Goal: Contribute content: Contribute content

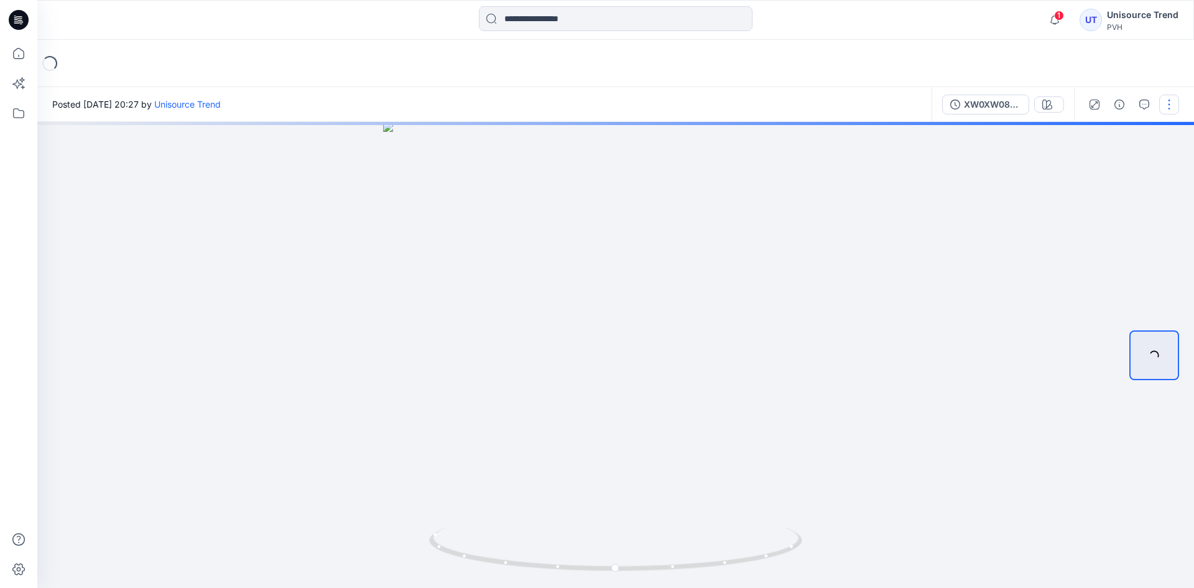
click at [1167, 99] on button "button" at bounding box center [1169, 104] width 20 height 20
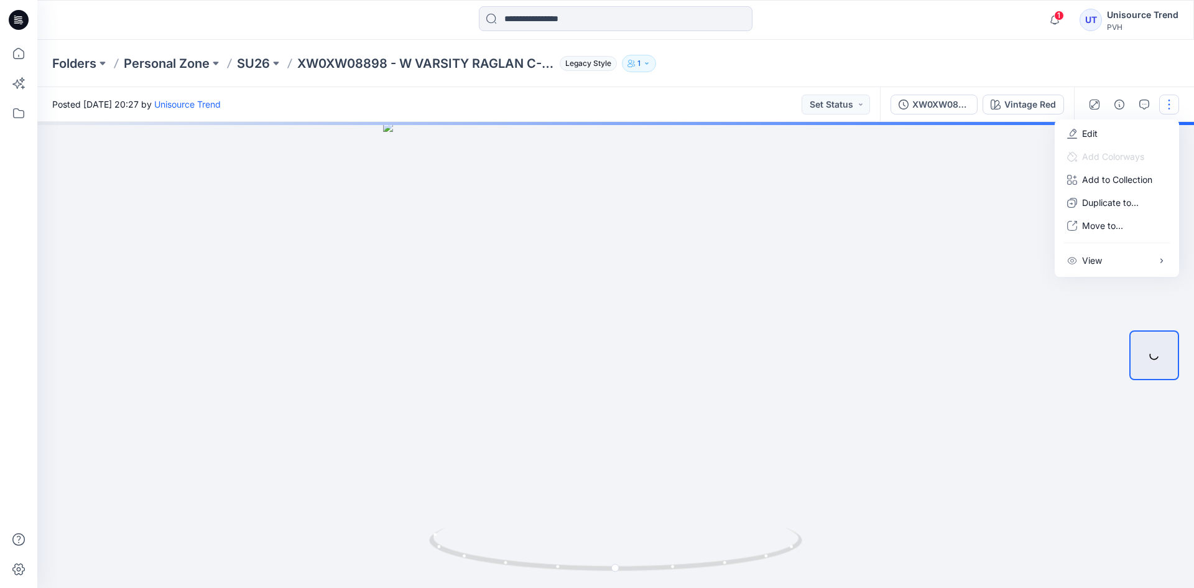
click at [1082, 119] on div "Edit Add Colorways Add to Collection New Collection Duplicate to... Move to... …" at bounding box center [1116, 197] width 124 height 157
click at [1082, 129] on p "Edit" at bounding box center [1090, 133] width 16 height 13
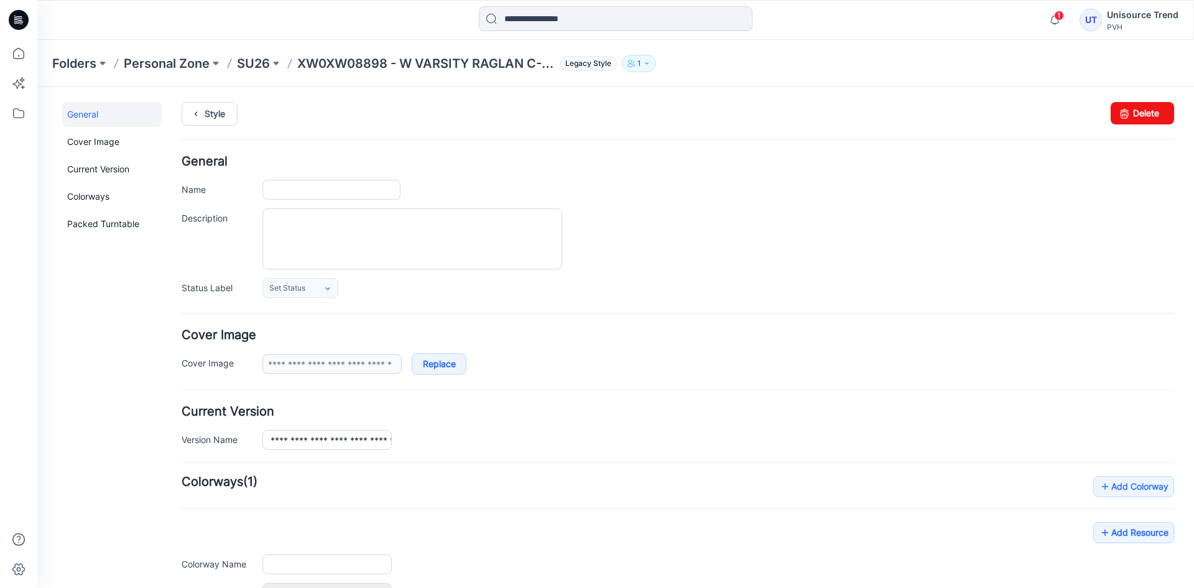
type input "**********"
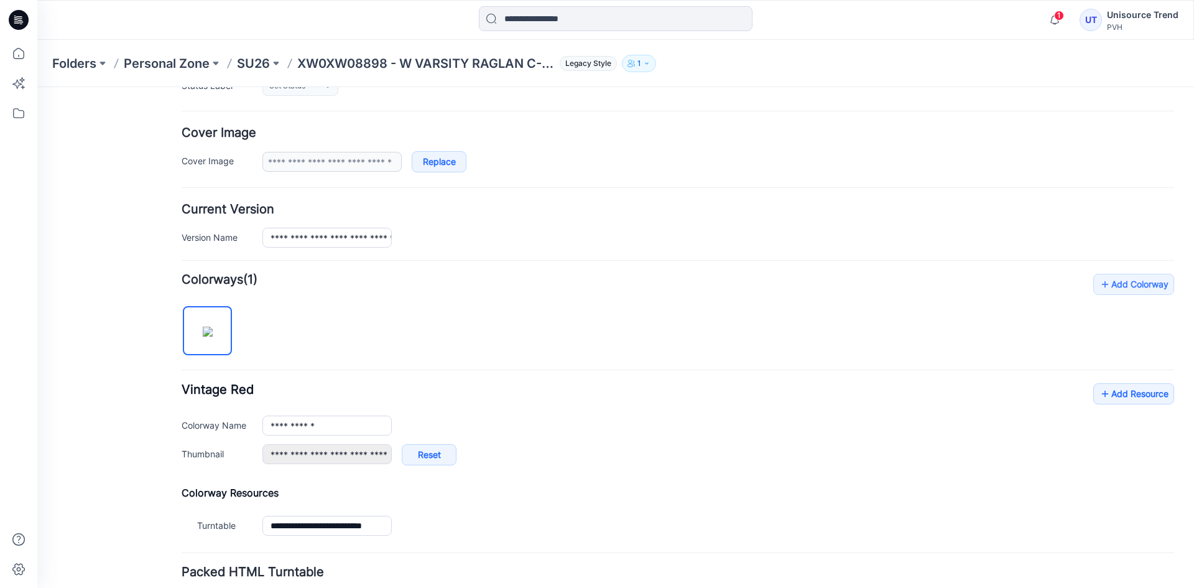
scroll to position [297, 0]
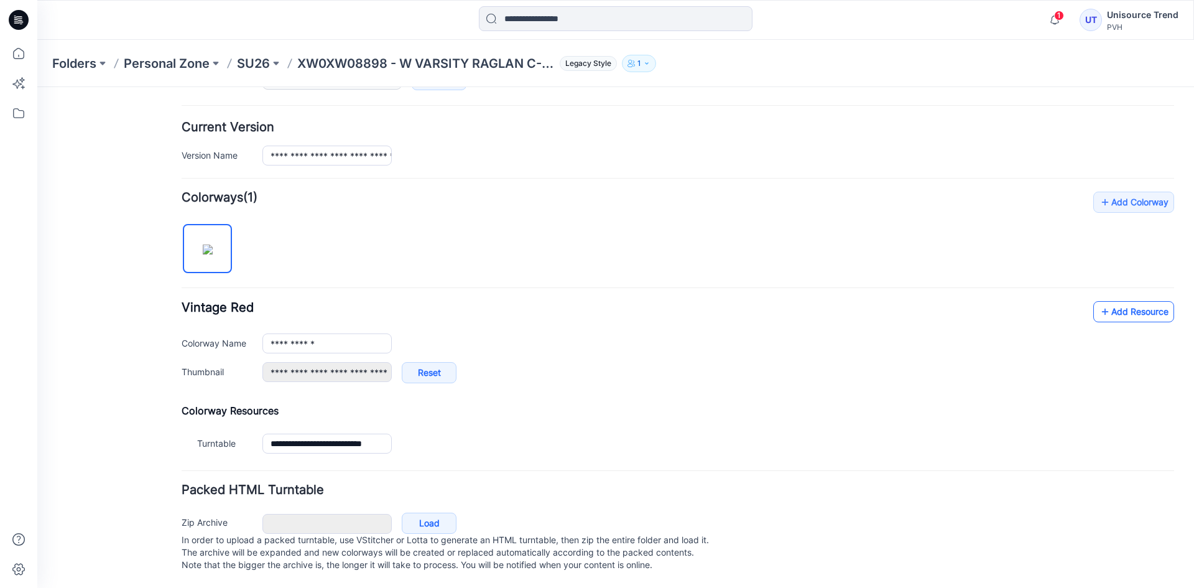
click at [1104, 301] on link "Add Resource" at bounding box center [1133, 311] width 81 height 21
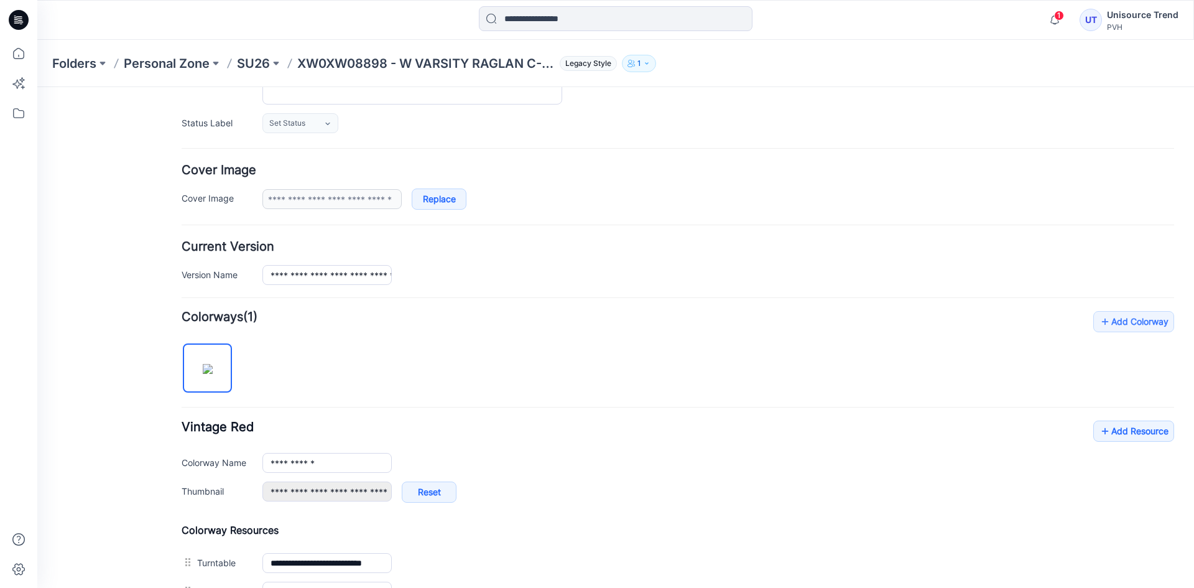
scroll to position [0, 0]
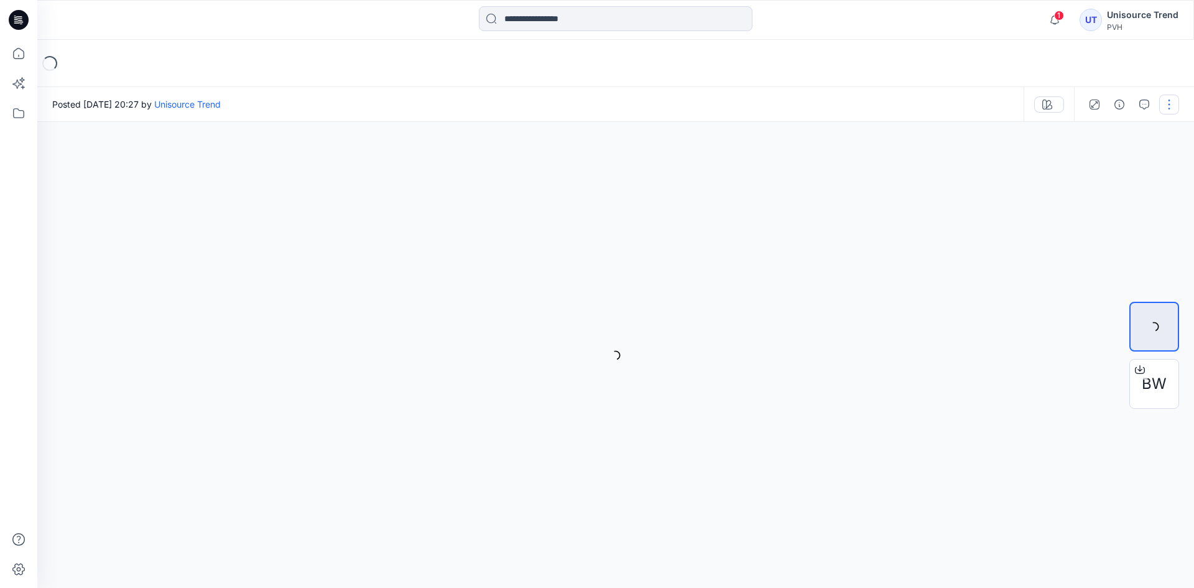
click at [1169, 107] on button "button" at bounding box center [1169, 104] width 20 height 20
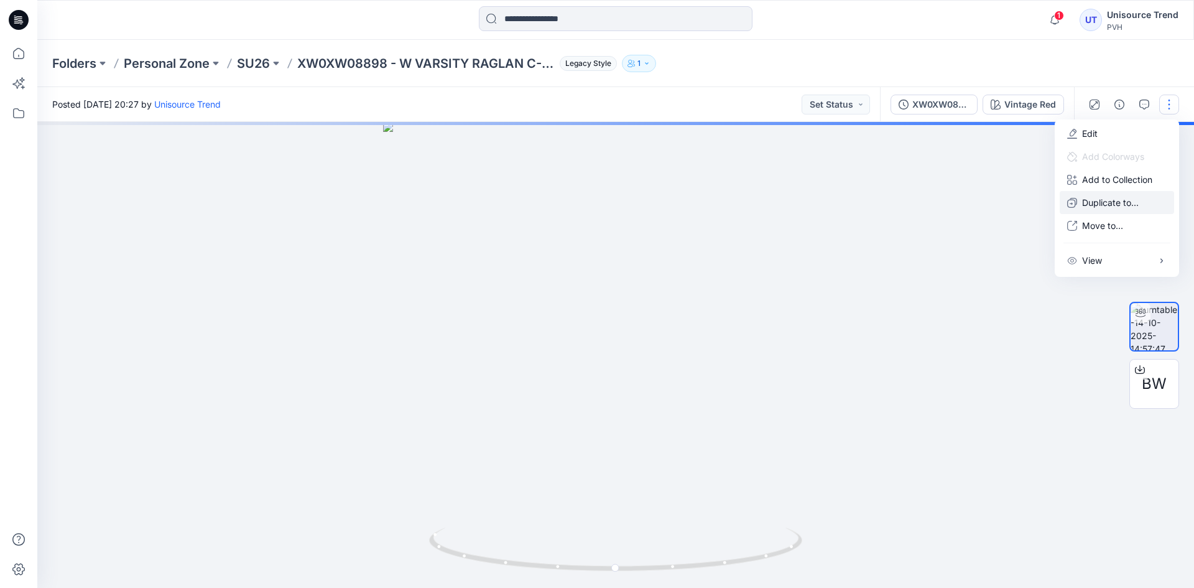
click at [1104, 197] on p "Duplicate to..." at bounding box center [1110, 202] width 57 height 13
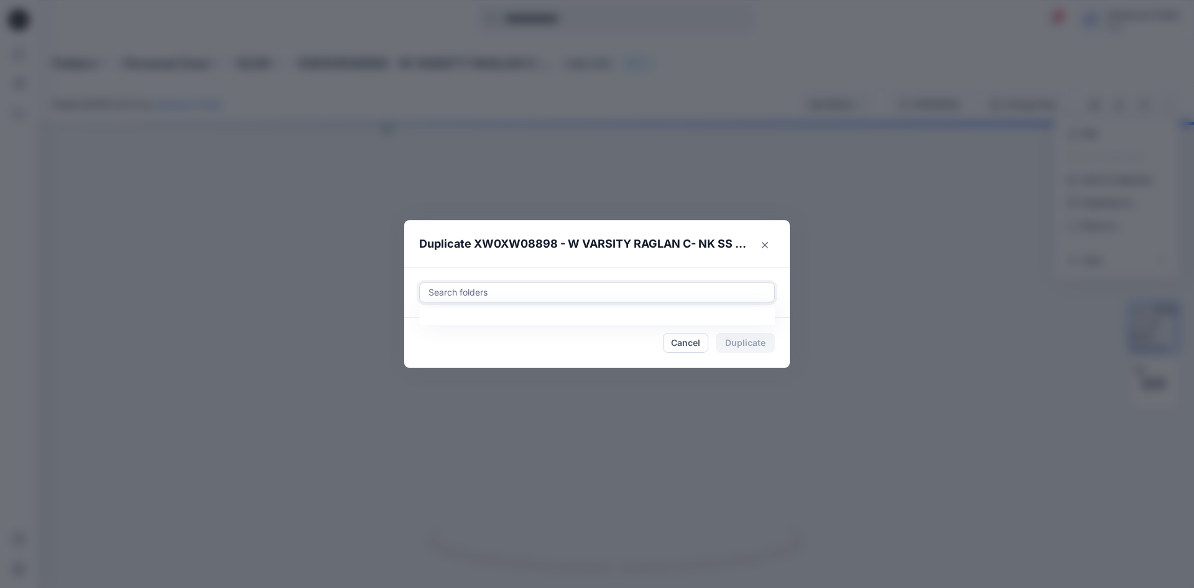
click at [517, 293] on div at bounding box center [596, 292] width 339 height 15
click at [433, 324] on div at bounding box center [438, 323] width 10 height 10
type input "********"
click at [413, 349] on footer "Cancel Duplicate" at bounding box center [596, 343] width 385 height 50
click at [744, 341] on button "Duplicate" at bounding box center [745, 343] width 59 height 20
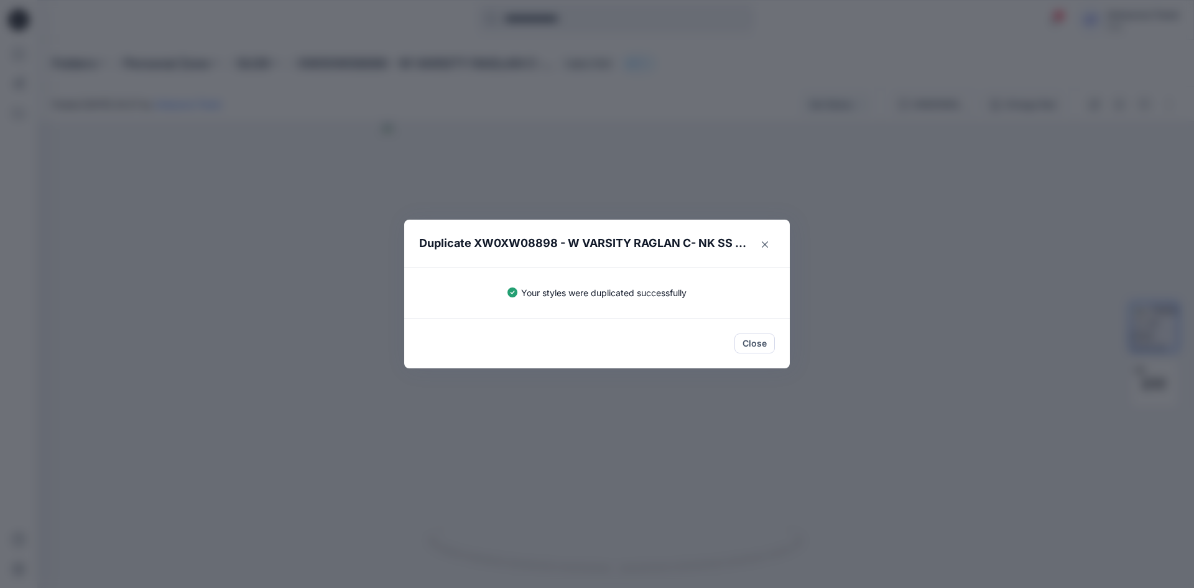
click at [739, 340] on button "Close" at bounding box center [754, 343] width 40 height 20
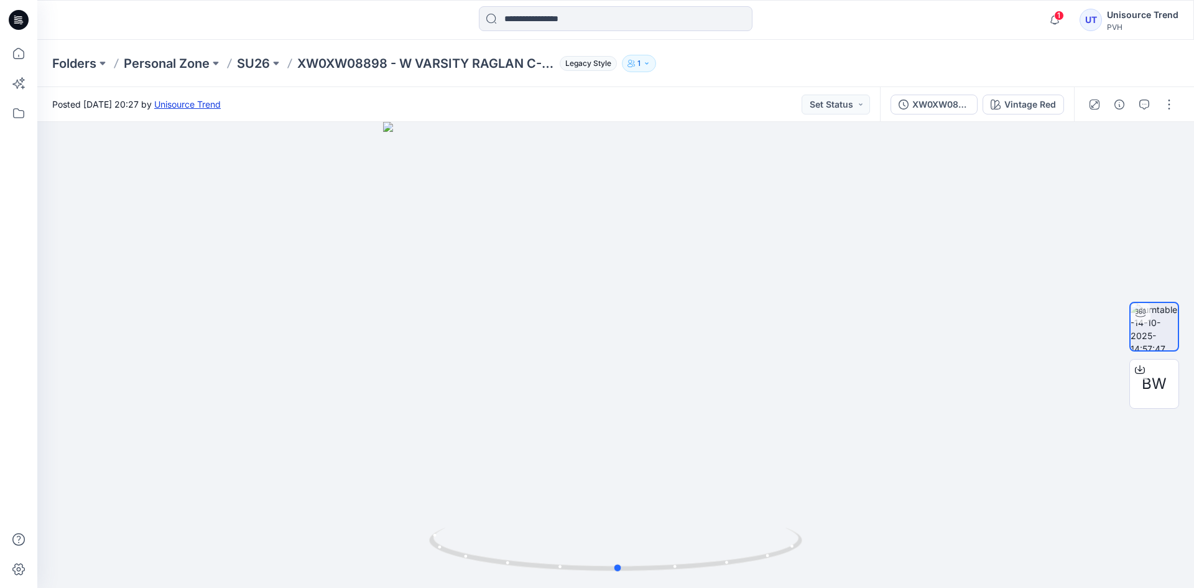
drag, startPoint x: 843, startPoint y: 369, endPoint x: 250, endPoint y: 106, distance: 649.0
click at [818, 349] on div at bounding box center [615, 355] width 1156 height 466
click at [16, 25] on icon at bounding box center [19, 20] width 20 height 20
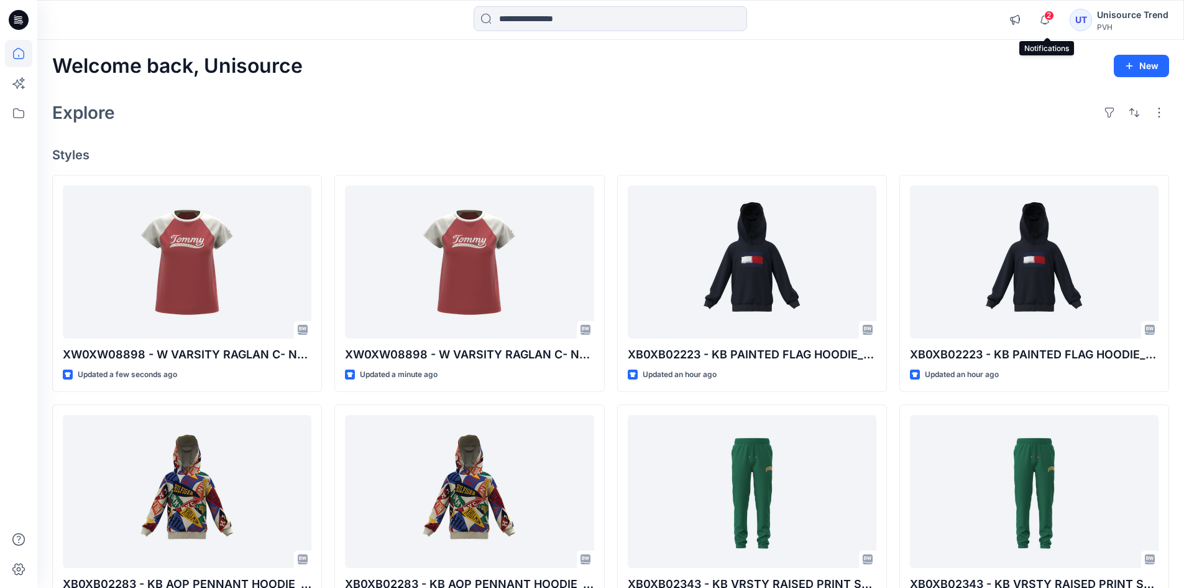
click at [1050, 17] on span "2" at bounding box center [1049, 16] width 10 height 10
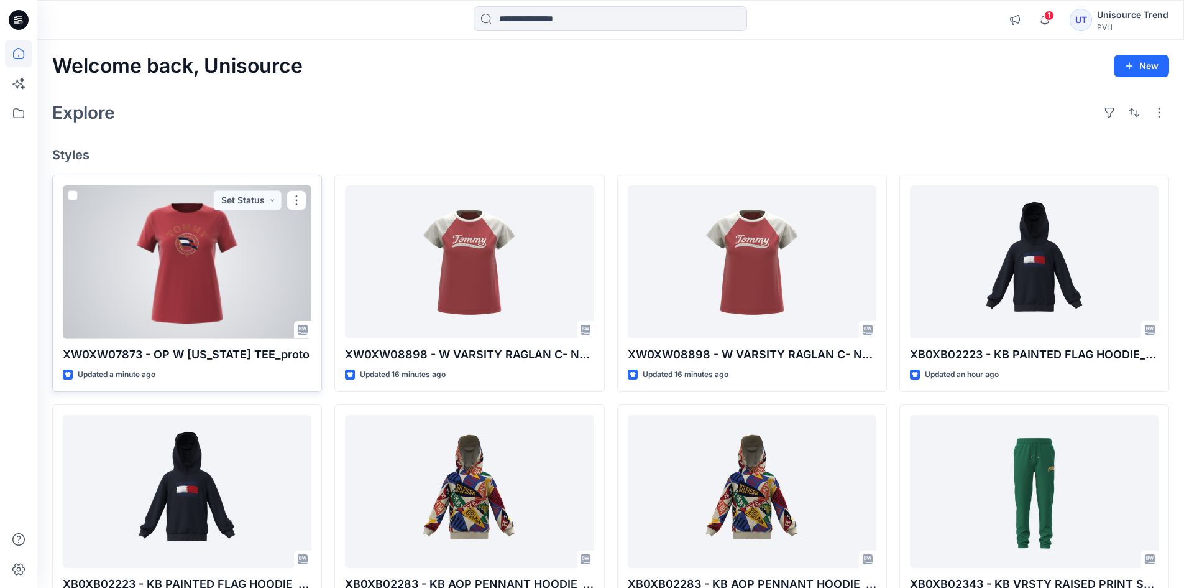
drag, startPoint x: 174, startPoint y: 235, endPoint x: 159, endPoint y: 256, distance: 25.9
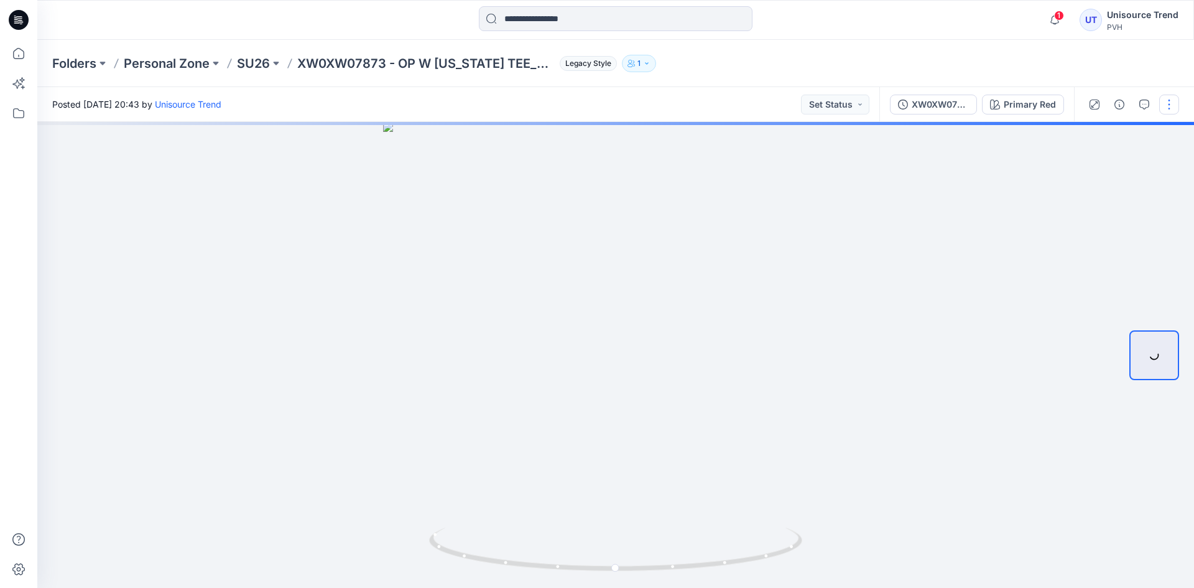
click at [1172, 106] on button "button" at bounding box center [1169, 104] width 20 height 20
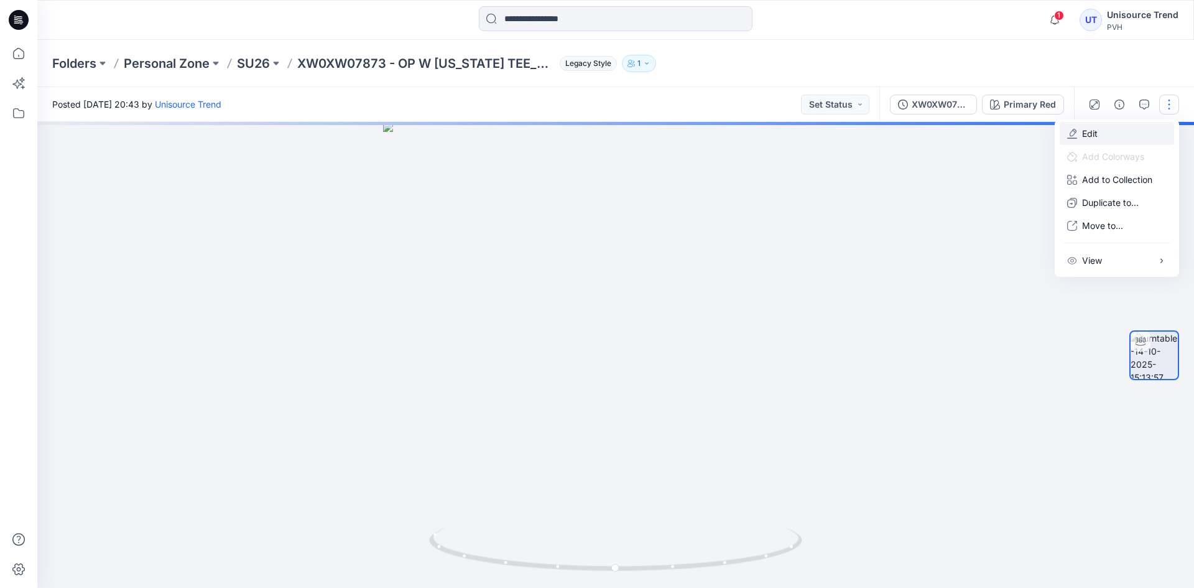
click at [1116, 124] on button "Edit" at bounding box center [1116, 133] width 114 height 23
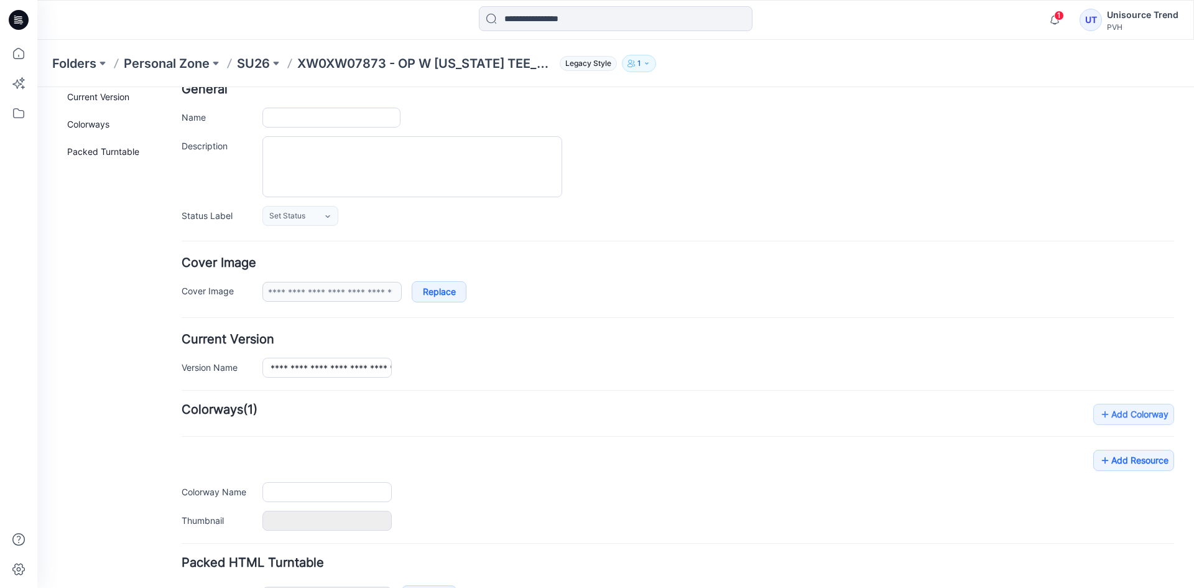
type input "**********"
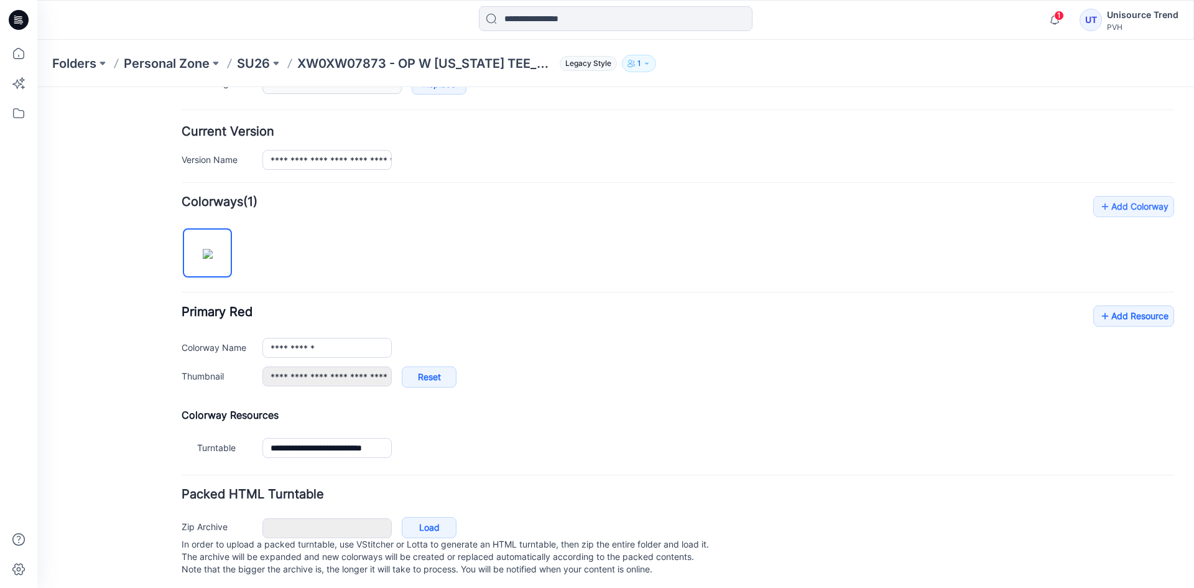
scroll to position [297, 0]
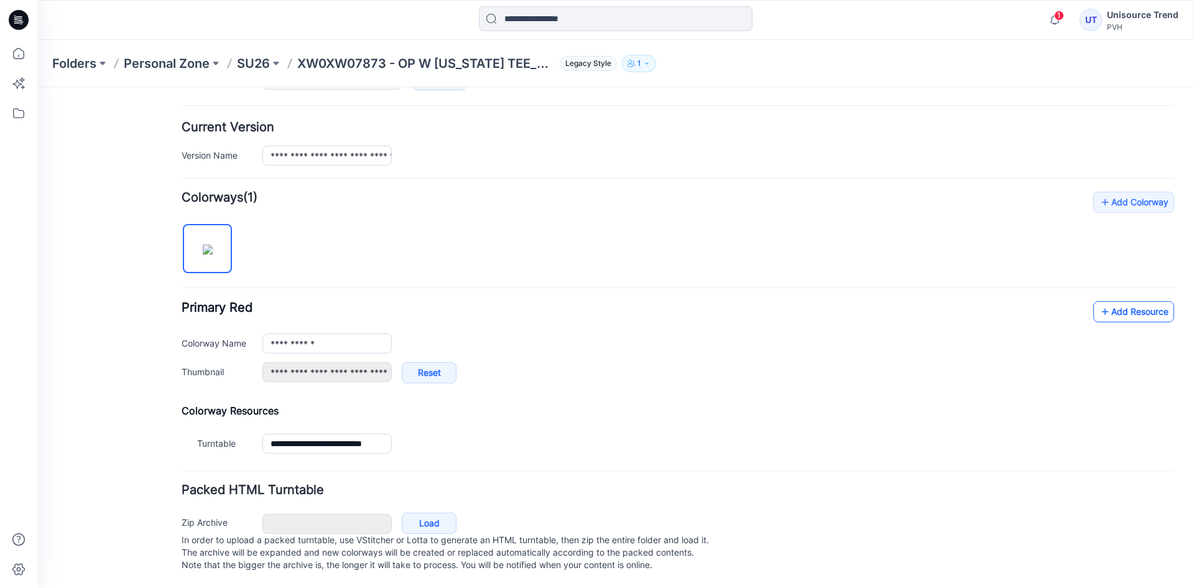
click at [1151, 302] on link "Add Resource" at bounding box center [1133, 311] width 81 height 21
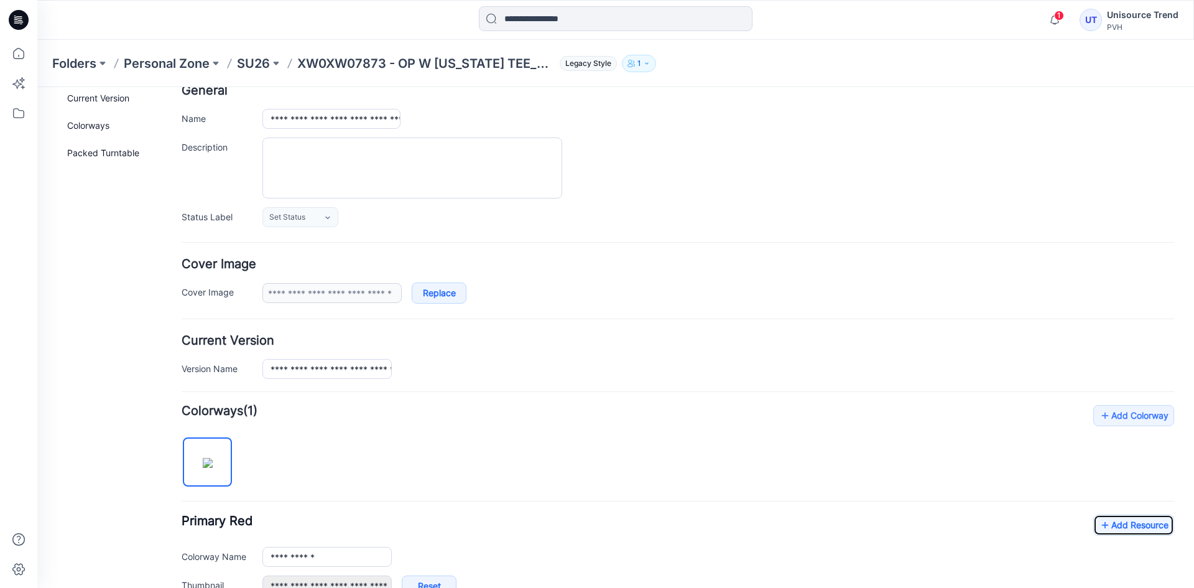
scroll to position [0, 0]
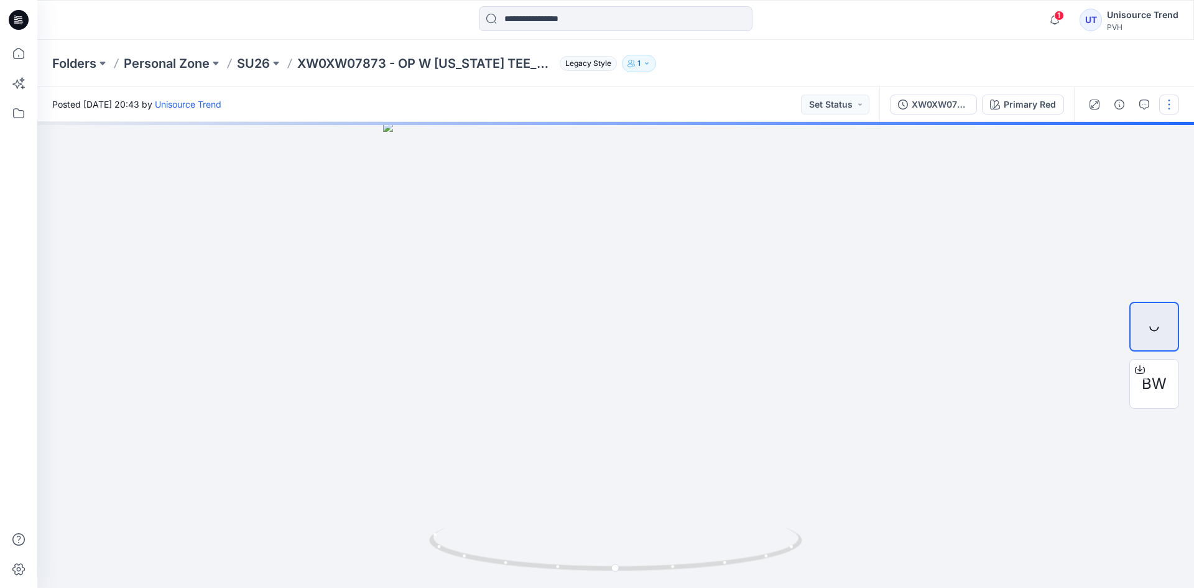
click at [1170, 108] on button "button" at bounding box center [1169, 104] width 20 height 20
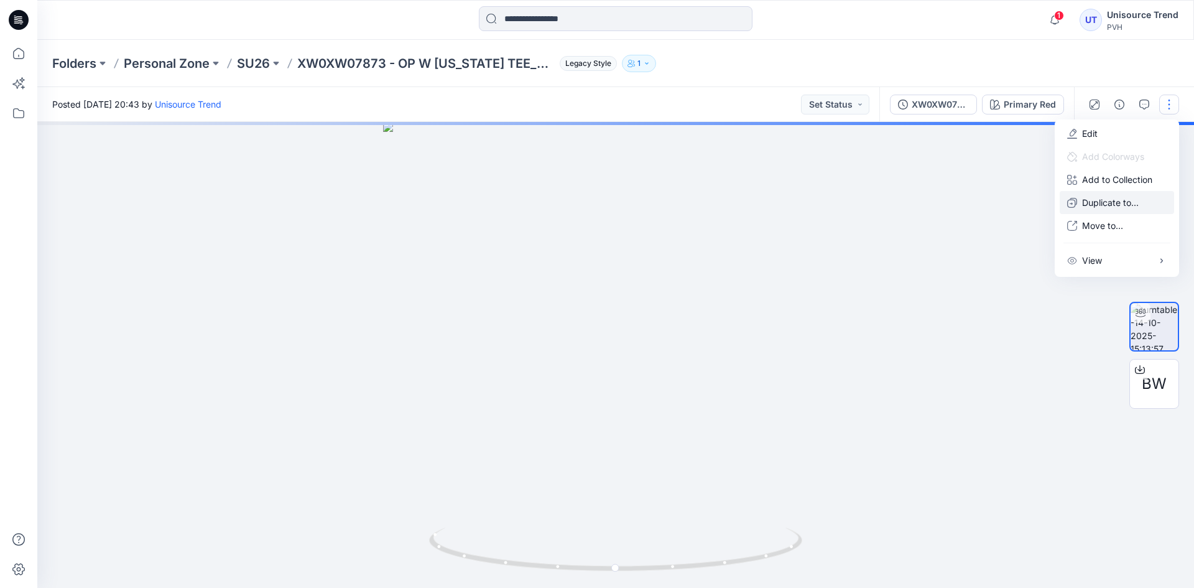
click at [1110, 200] on p "Duplicate to..." at bounding box center [1110, 202] width 57 height 13
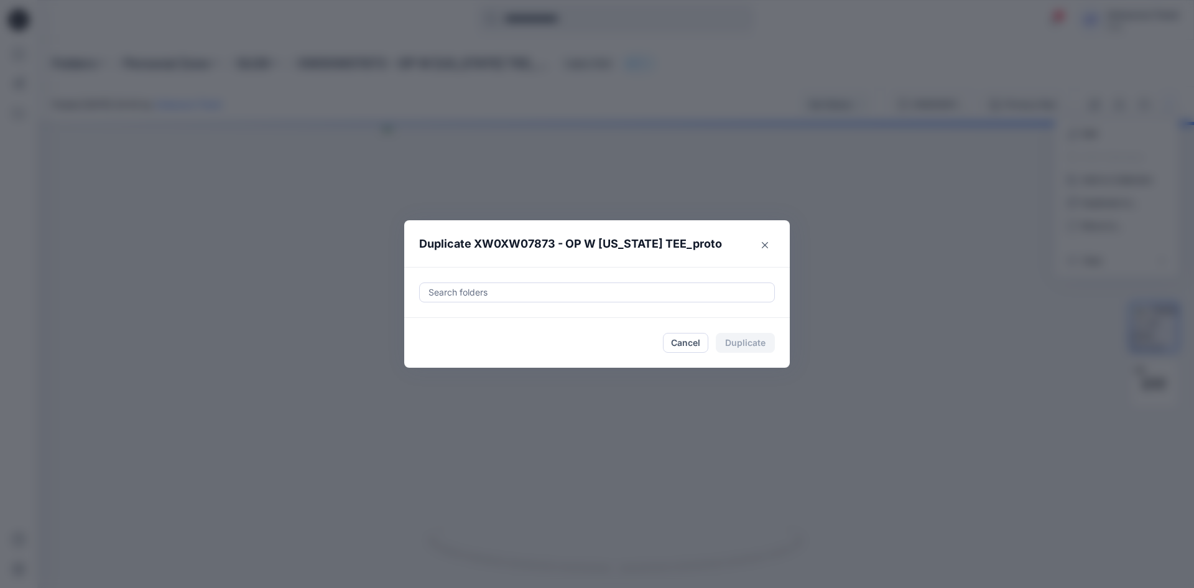
click at [601, 286] on div at bounding box center [596, 292] width 339 height 15
click at [441, 321] on div at bounding box center [438, 323] width 10 height 10
type input "********"
click at [414, 353] on footer "Cancel Duplicate" at bounding box center [596, 343] width 385 height 50
click at [758, 343] on button "Duplicate" at bounding box center [745, 343] width 59 height 20
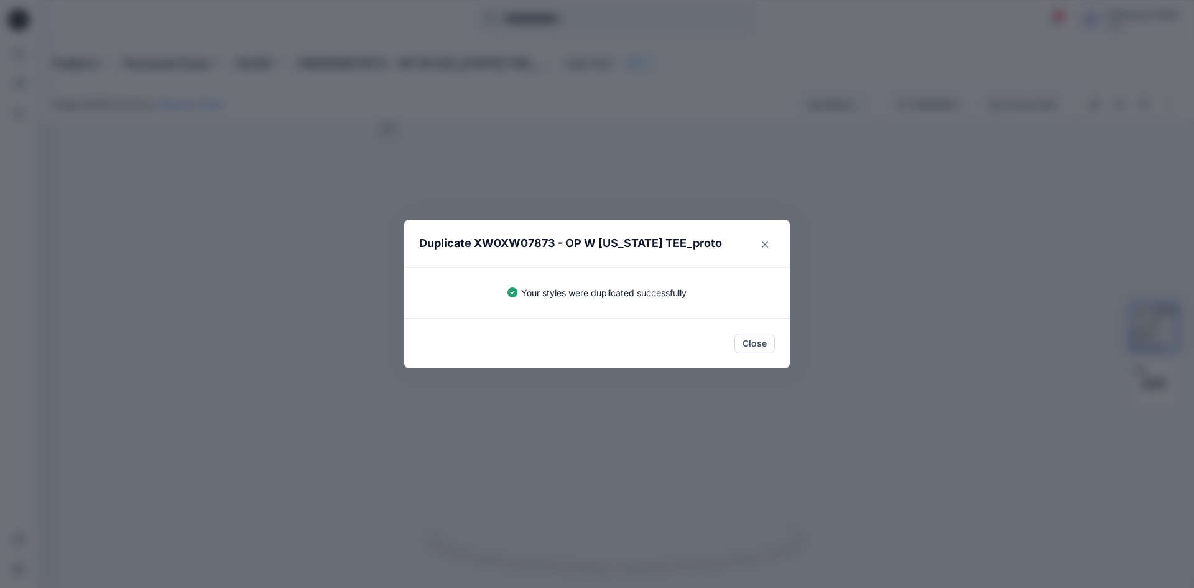
click at [758, 343] on button "Close" at bounding box center [754, 343] width 40 height 20
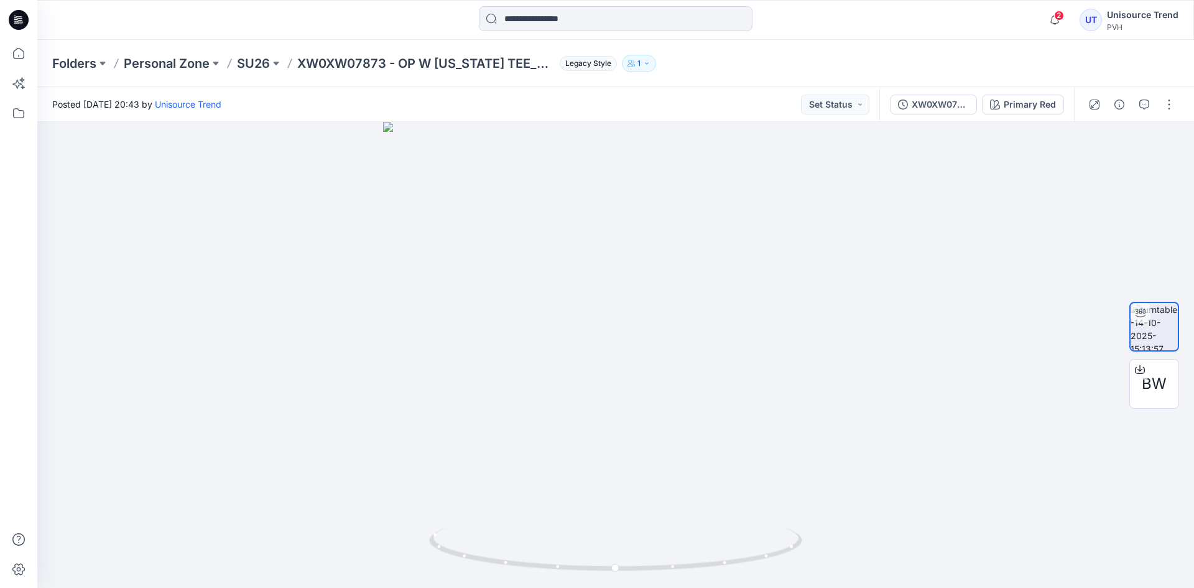
click at [24, 13] on icon at bounding box center [19, 20] width 20 height 20
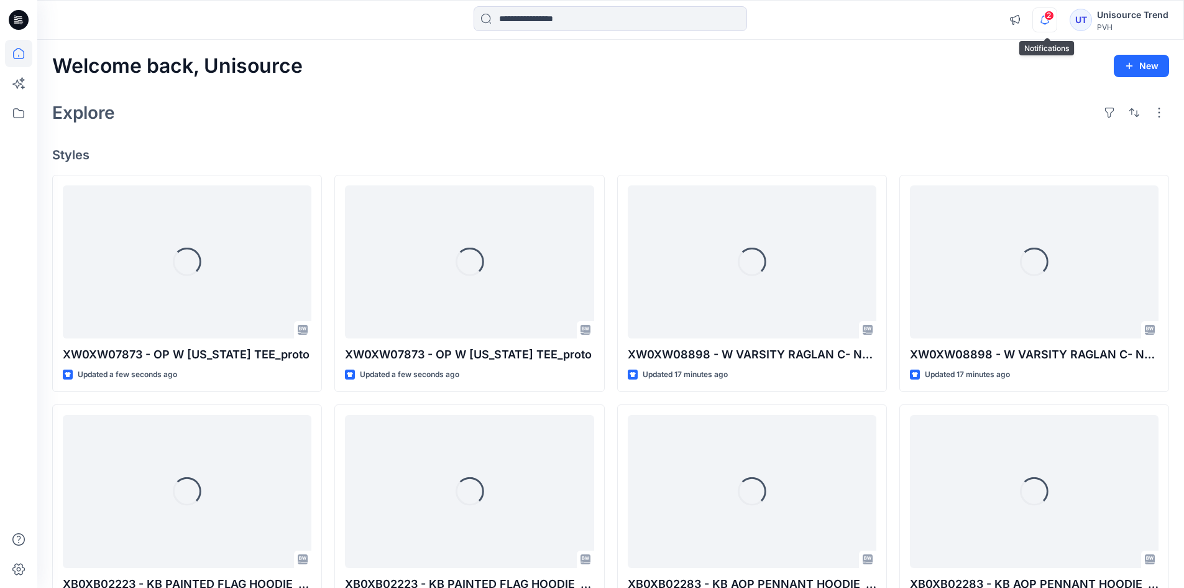
click at [1056, 19] on icon "button" at bounding box center [1045, 19] width 24 height 25
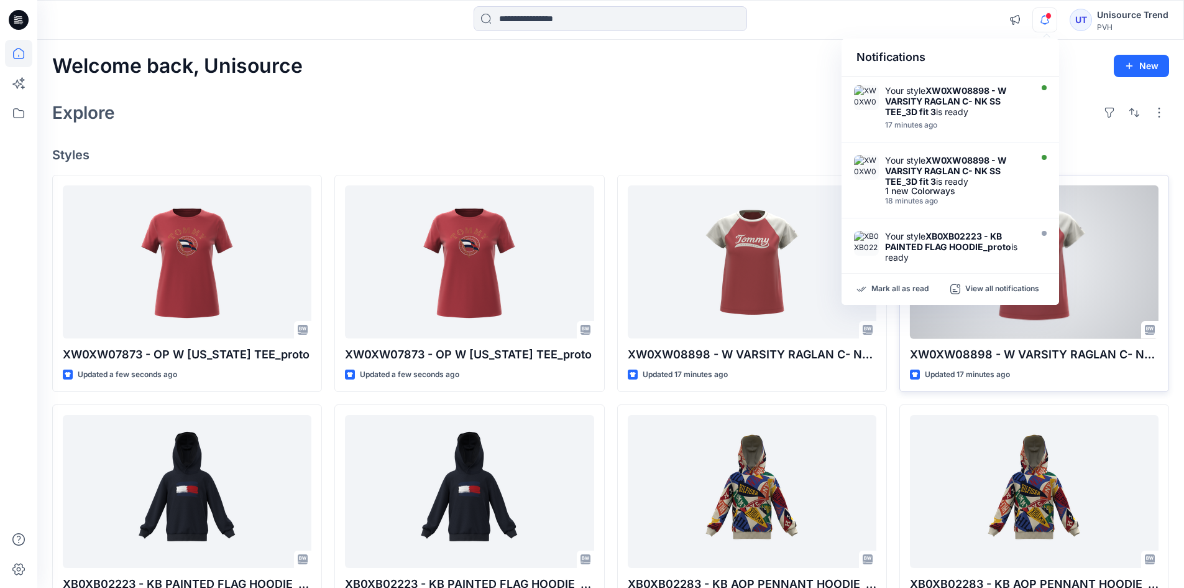
scroll to position [124, 0]
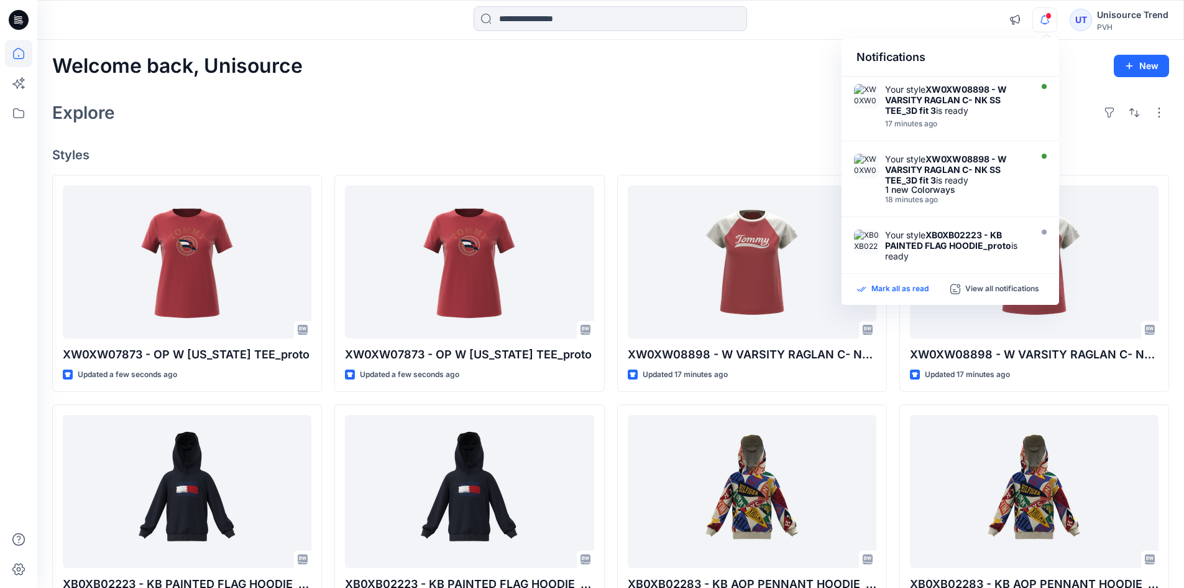
click at [924, 288] on p "Mark all as read" at bounding box center [900, 288] width 57 height 11
click at [527, 106] on div "Explore" at bounding box center [610, 113] width 1117 height 30
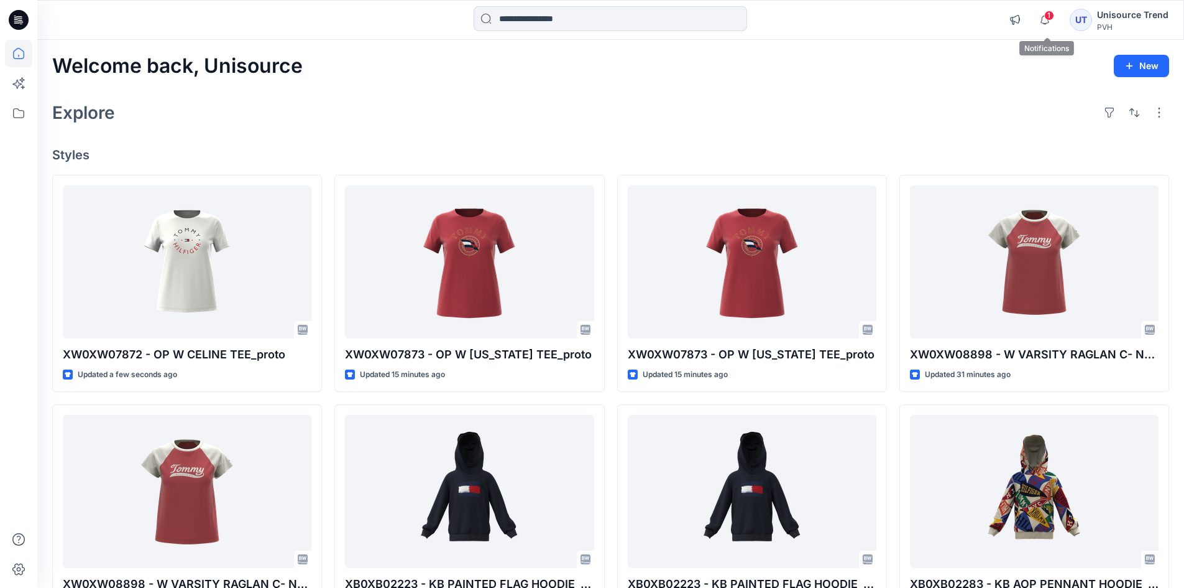
click at [1048, 16] on span "1" at bounding box center [1049, 16] width 10 height 10
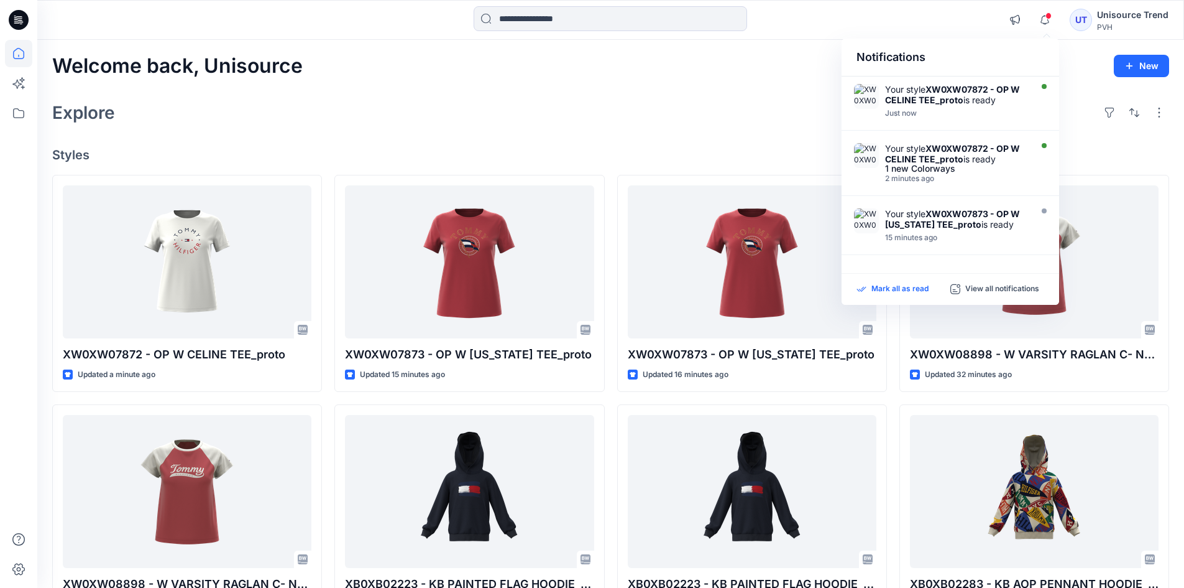
click at [905, 291] on p "Mark all as read" at bounding box center [900, 288] width 57 height 11
drag, startPoint x: 583, startPoint y: 114, endPoint x: 538, endPoint y: 70, distance: 62.9
click at [583, 114] on div "Explore" at bounding box center [610, 113] width 1117 height 30
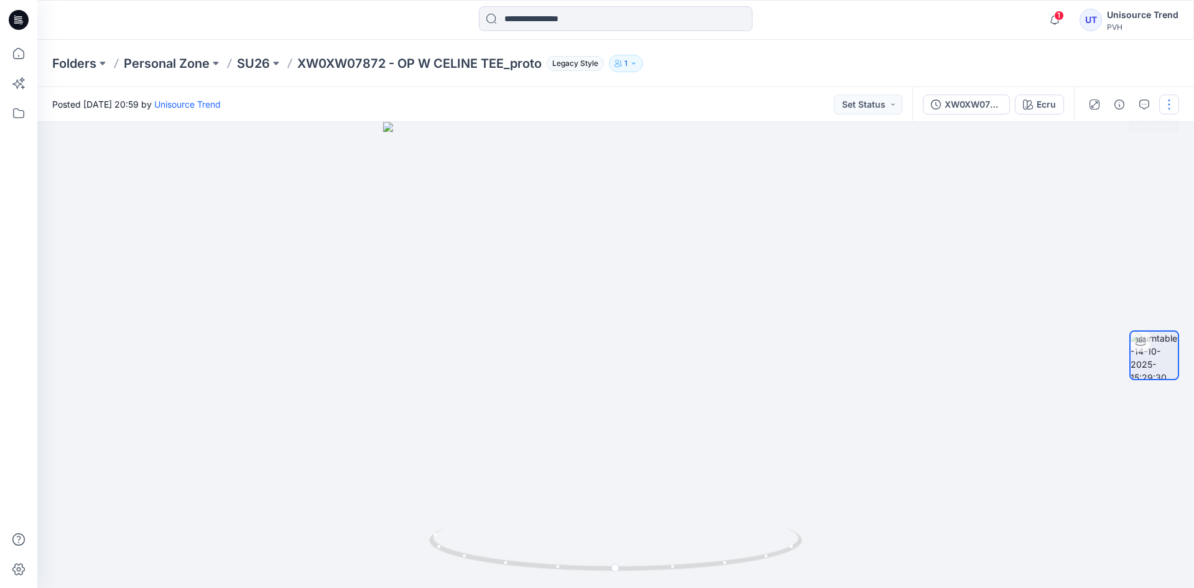
click at [1166, 103] on button "button" at bounding box center [1169, 104] width 20 height 20
click at [1097, 122] on button "Edit" at bounding box center [1116, 133] width 114 height 23
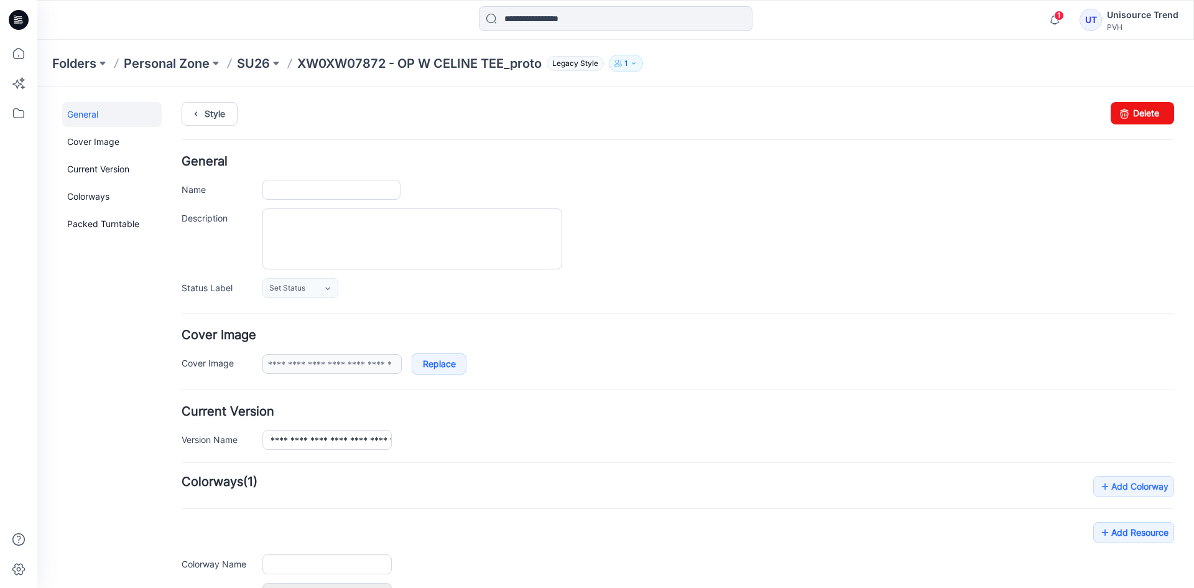
type input "**********"
type input "****"
type input "**********"
click at [399, 18] on div at bounding box center [615, 19] width 578 height 27
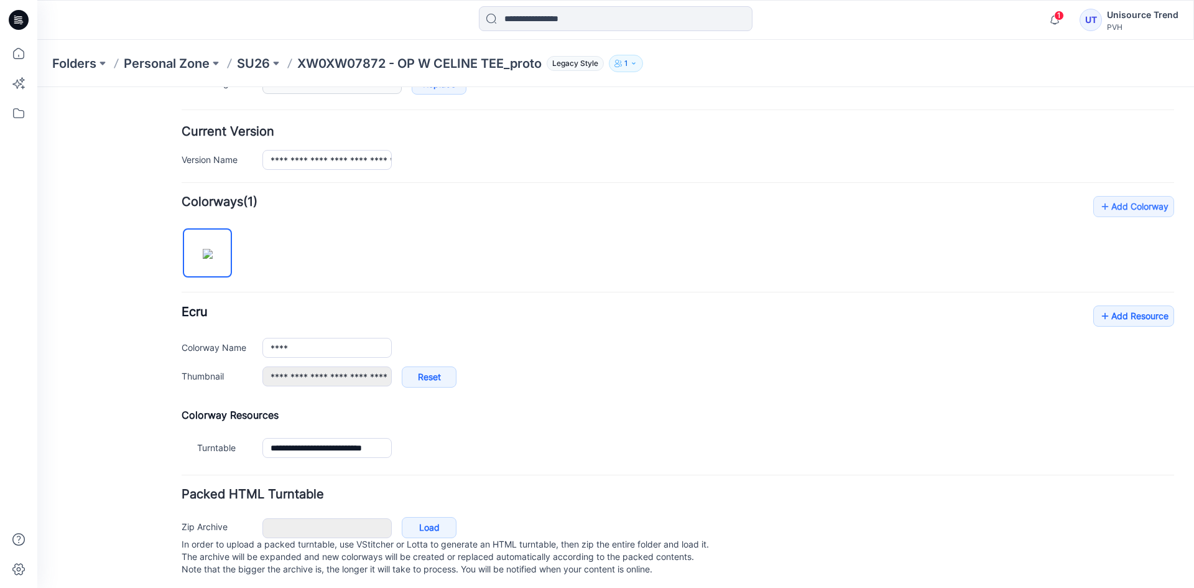
scroll to position [297, 0]
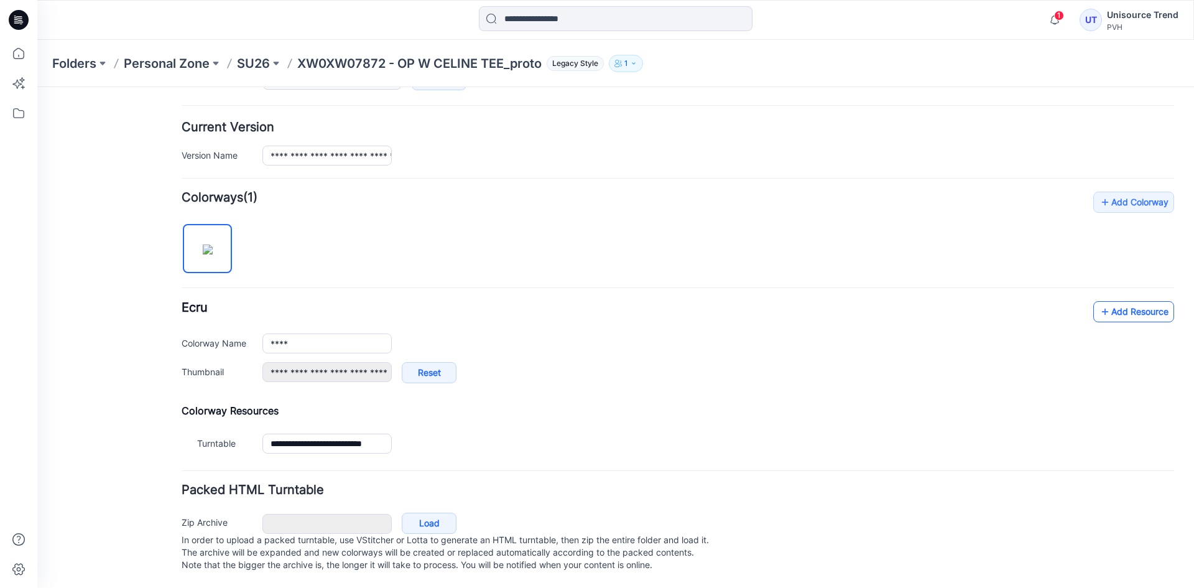
click at [1141, 301] on link "Add Resource" at bounding box center [1133, 311] width 81 height 21
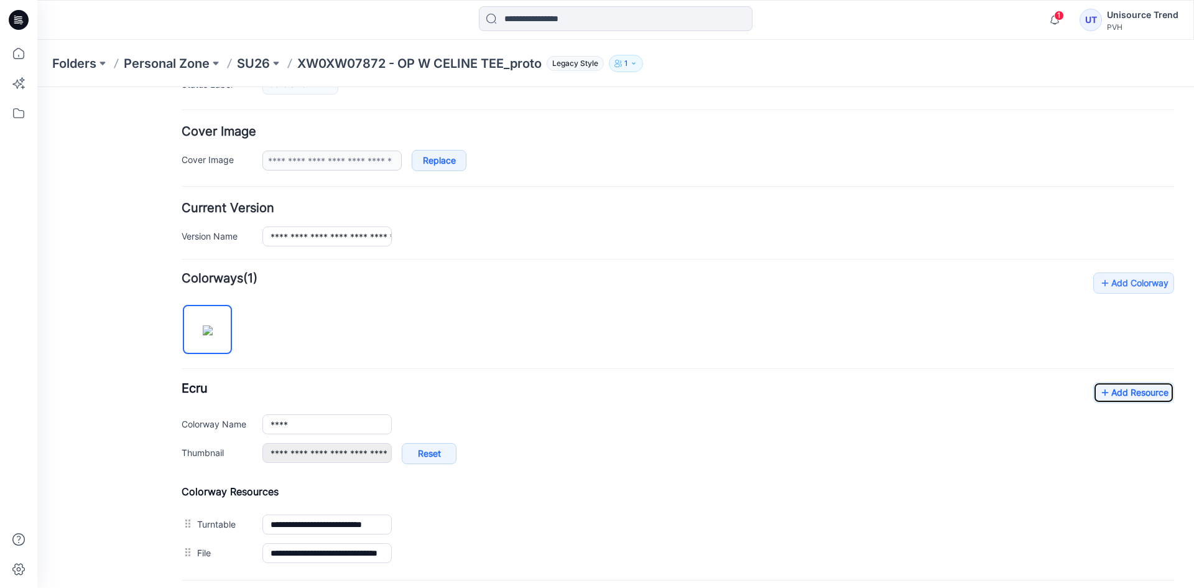
scroll to position [0, 0]
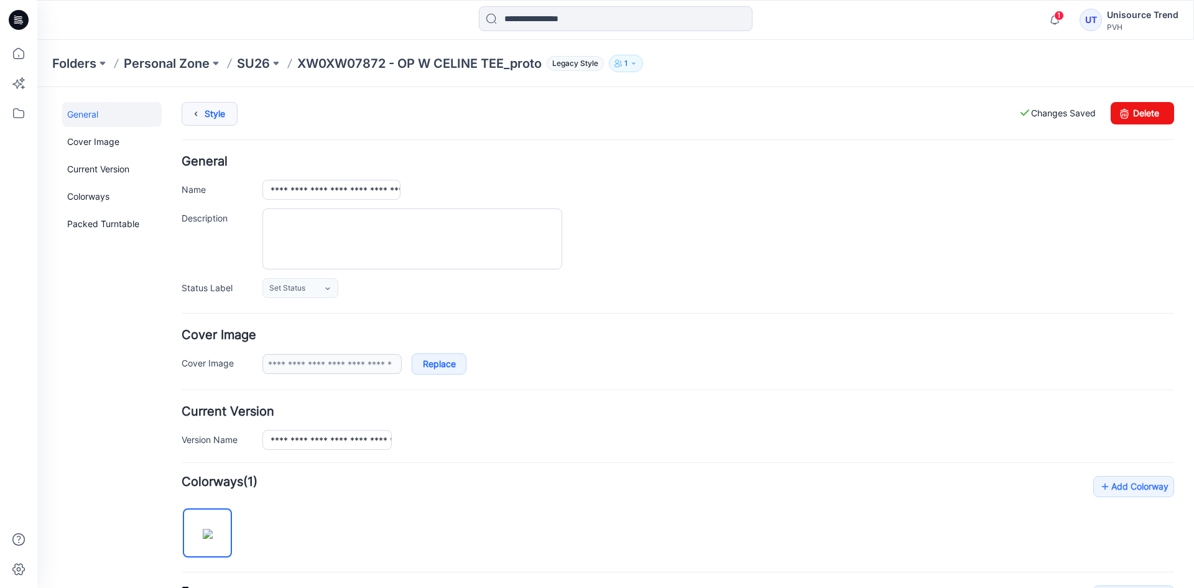
click at [212, 112] on link "Style" at bounding box center [210, 114] width 56 height 24
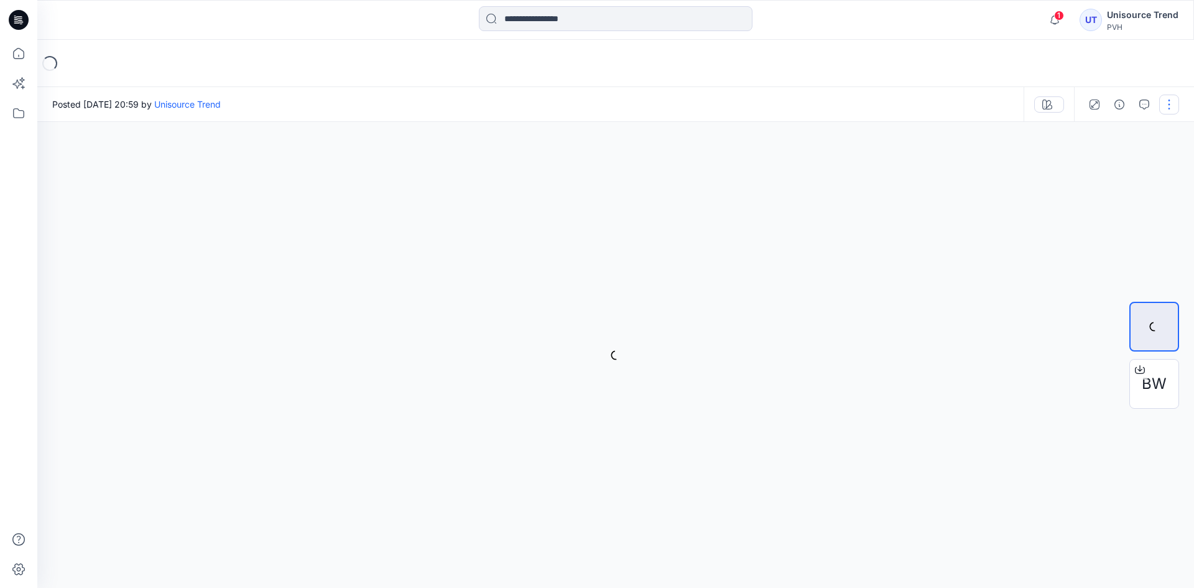
click at [1176, 107] on button "button" at bounding box center [1169, 104] width 20 height 20
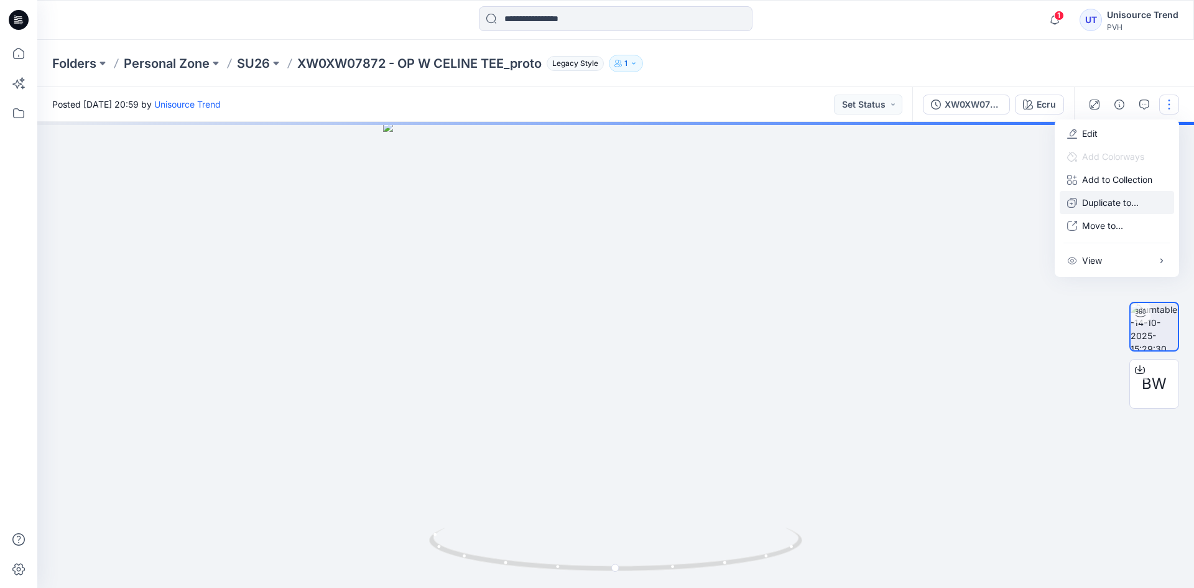
click at [1101, 198] on p "Duplicate to..." at bounding box center [1110, 202] width 57 height 13
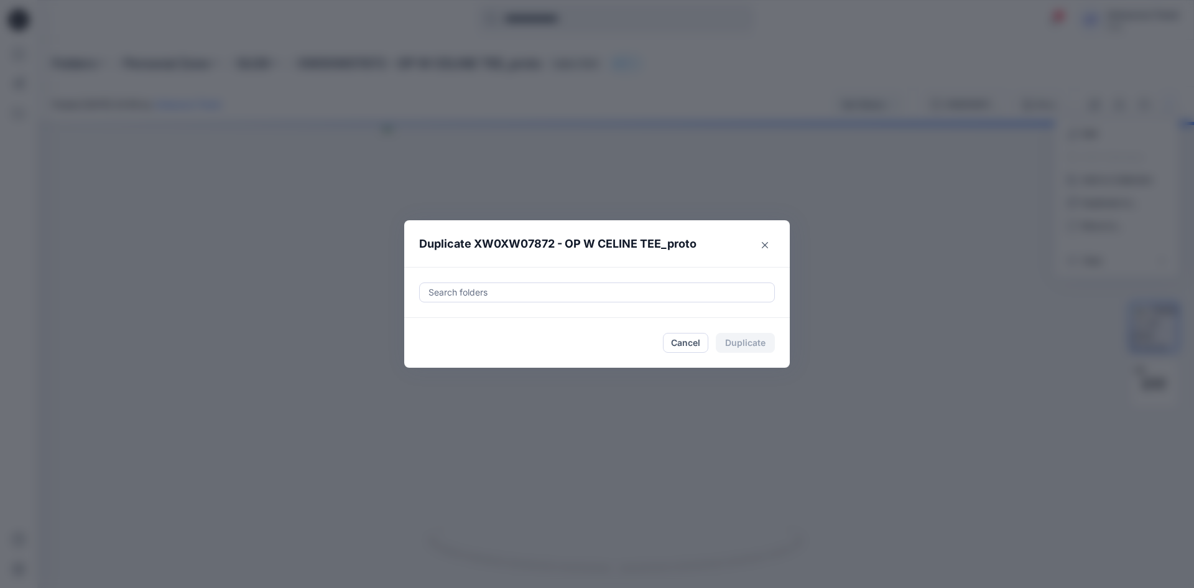
click at [642, 298] on div at bounding box center [596, 292] width 339 height 15
click at [437, 325] on div at bounding box center [438, 323] width 10 height 10
type input "********"
click at [412, 364] on footer "Cancel Duplicate" at bounding box center [596, 343] width 385 height 50
click at [752, 345] on button "Duplicate" at bounding box center [745, 343] width 59 height 20
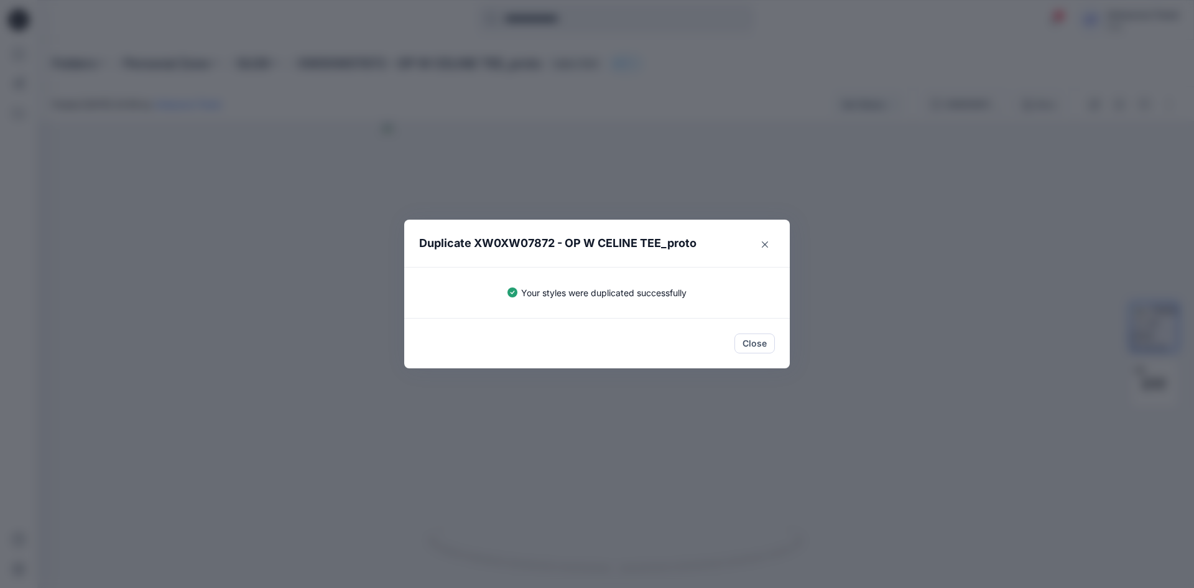
click at [752, 345] on button "Close" at bounding box center [754, 343] width 40 height 20
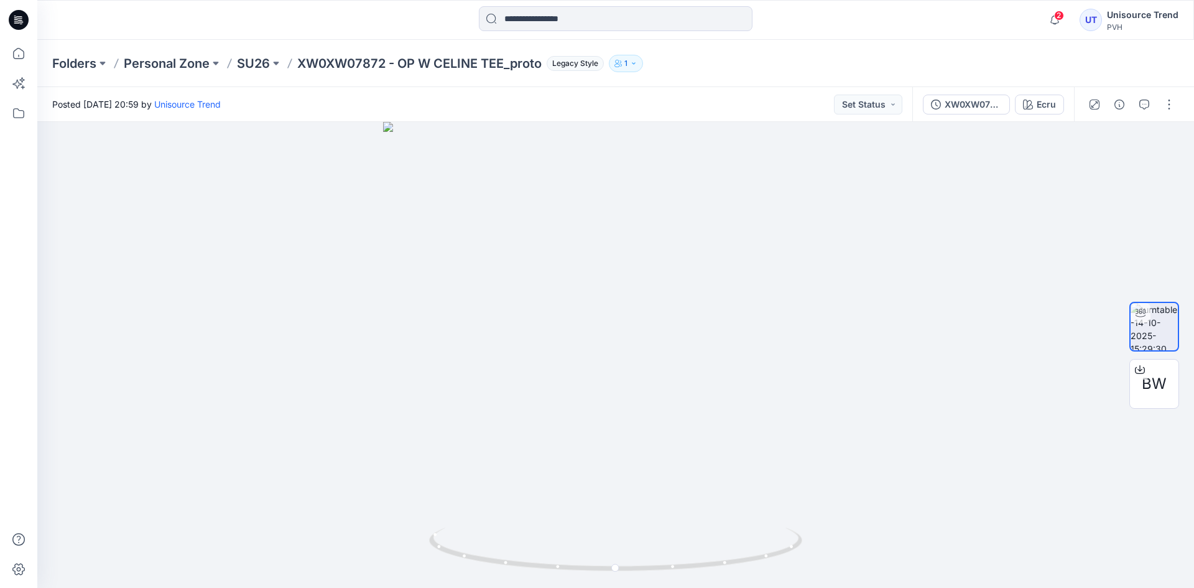
click at [13, 22] on icon at bounding box center [19, 20] width 20 height 20
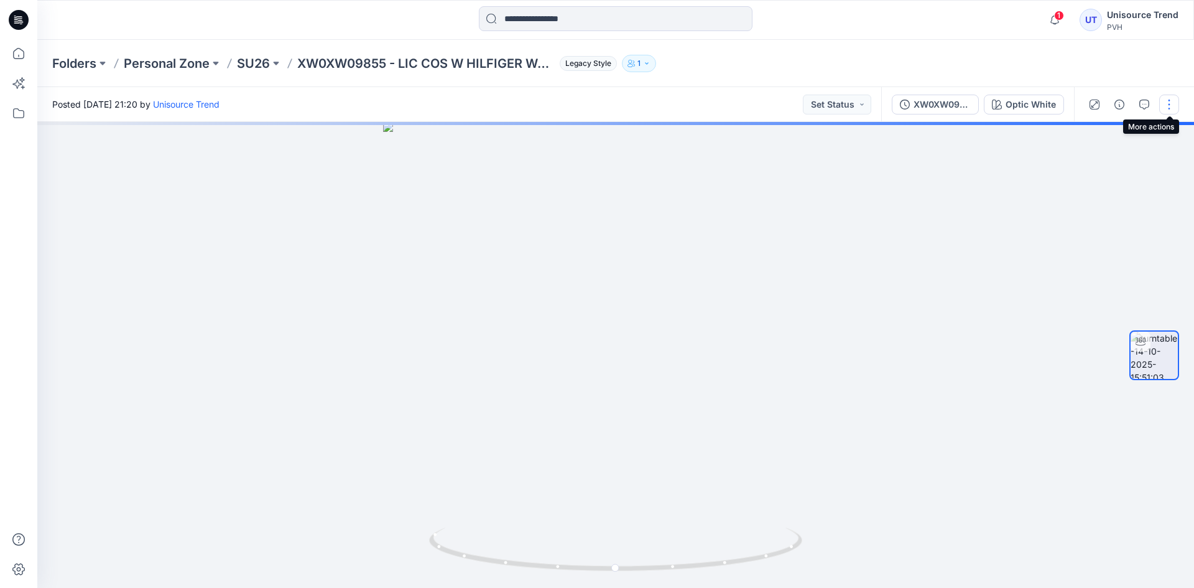
click at [1170, 109] on button "button" at bounding box center [1169, 104] width 20 height 20
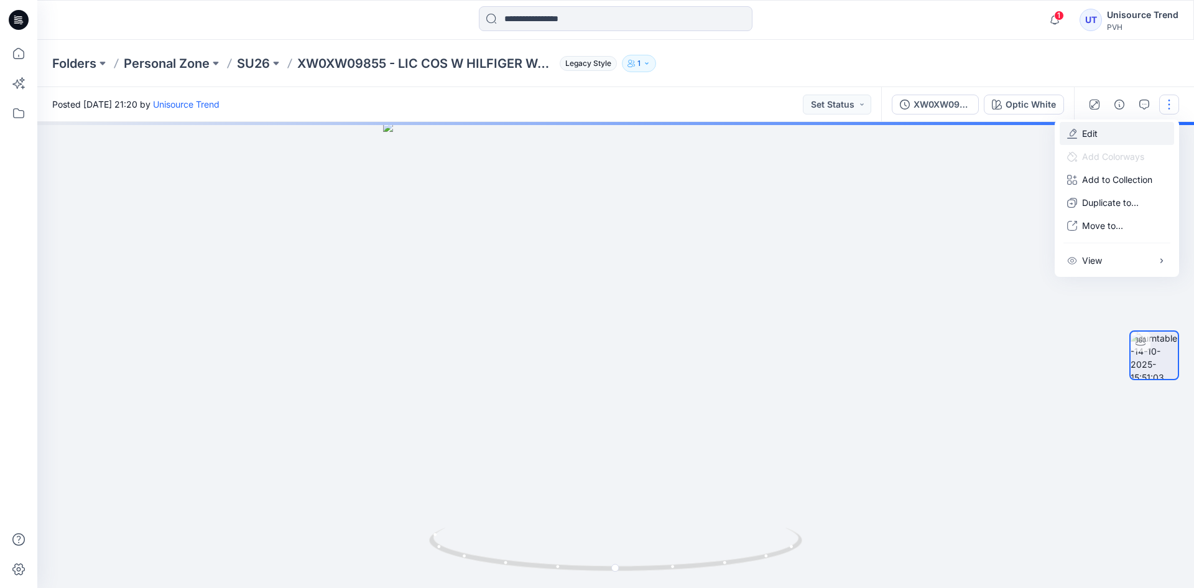
click at [1118, 136] on button "Edit" at bounding box center [1116, 133] width 114 height 23
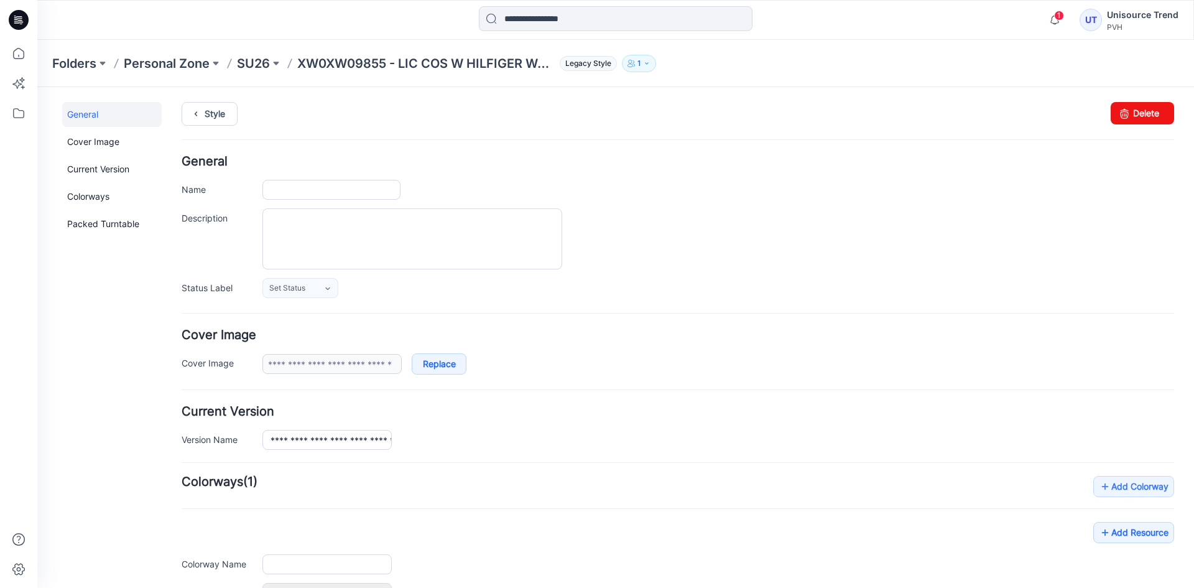
type input "**********"
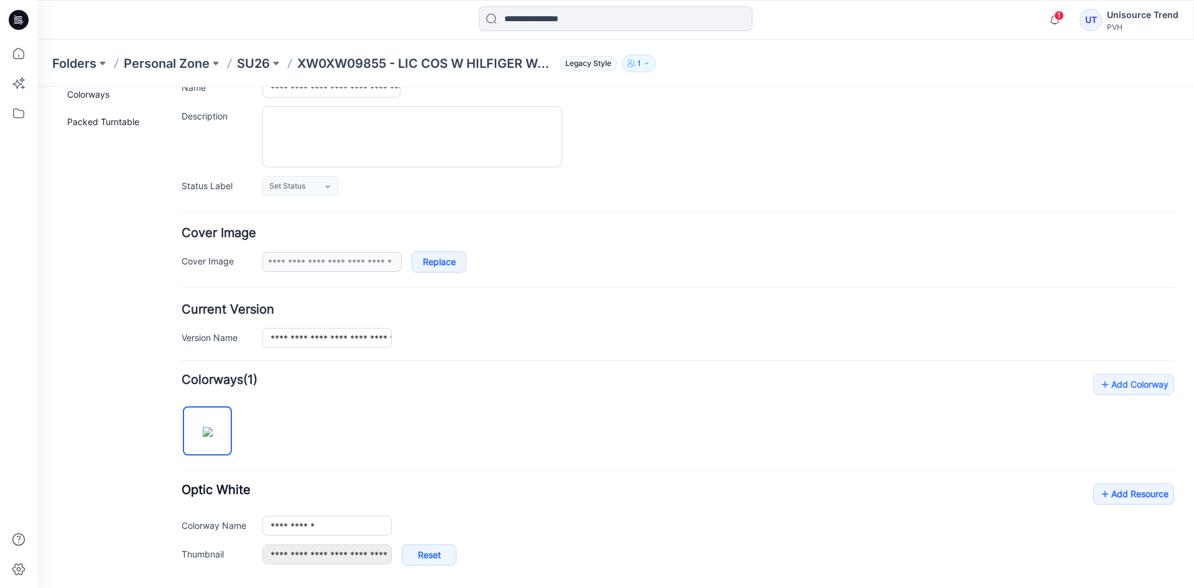
scroll to position [297, 0]
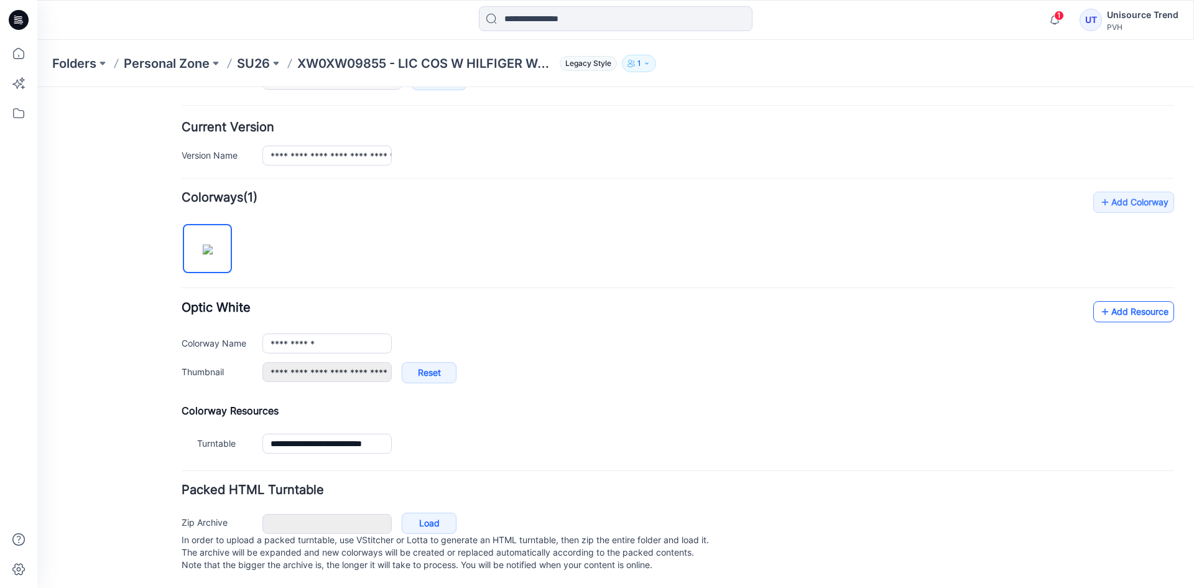
click at [1130, 301] on link "Add Resource" at bounding box center [1133, 311] width 81 height 21
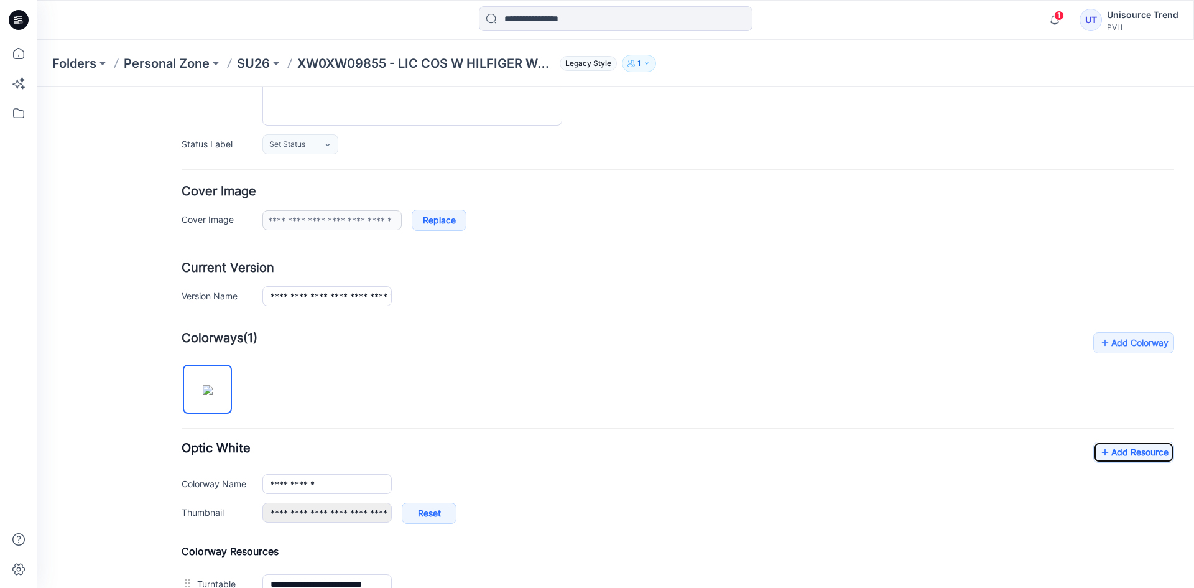
scroll to position [0, 0]
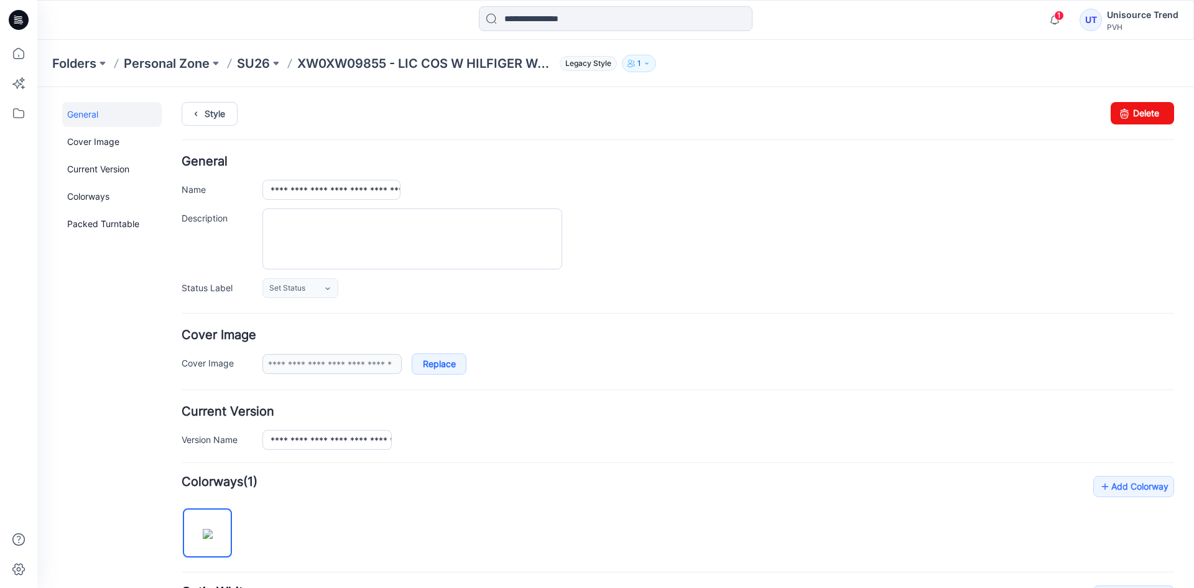
click at [200, 101] on div "**********" at bounding box center [607, 493] width 1141 height 813
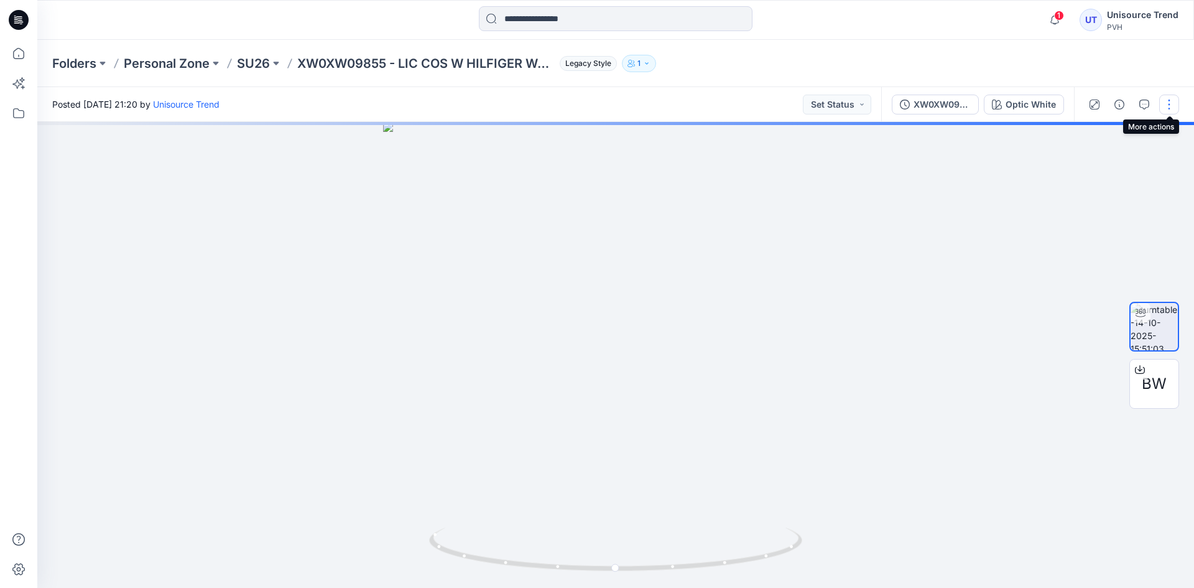
click at [1169, 104] on button "button" at bounding box center [1169, 104] width 20 height 20
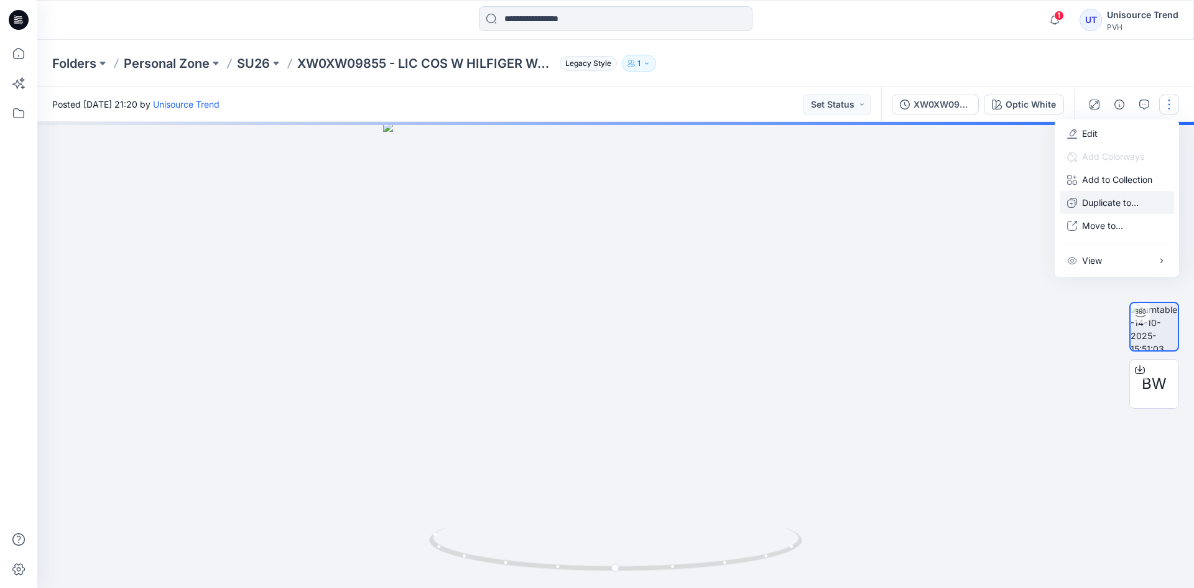
click at [1100, 206] on p "Duplicate to..." at bounding box center [1110, 202] width 57 height 13
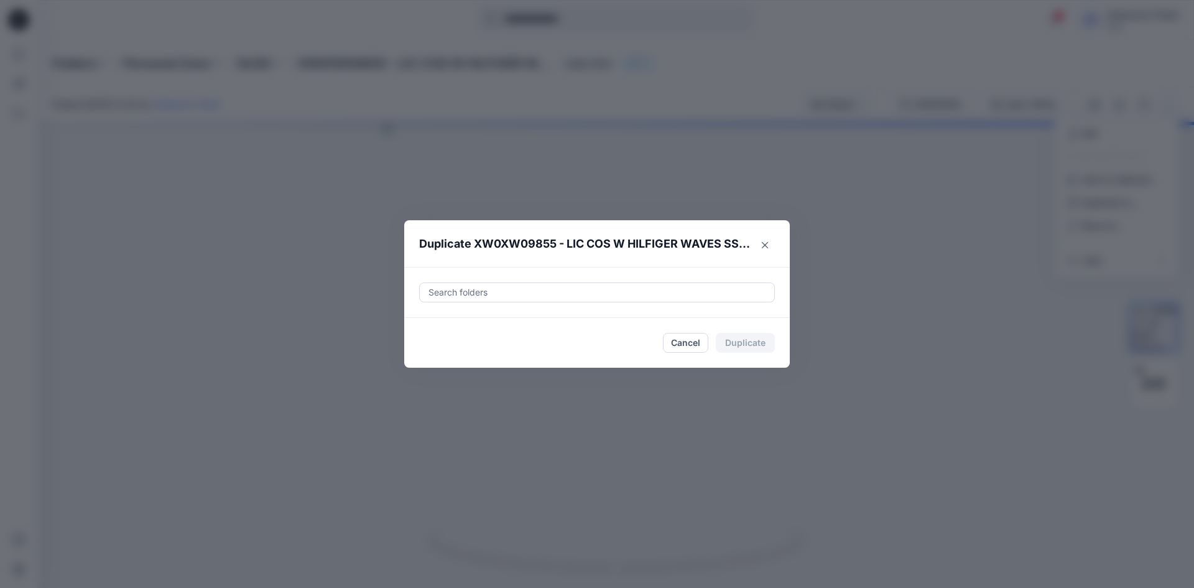
click at [543, 295] on div at bounding box center [596, 292] width 339 height 15
click at [438, 326] on div at bounding box center [438, 323] width 10 height 10
type input "********"
click at [417, 354] on footer "Cancel Duplicate" at bounding box center [596, 343] width 385 height 50
click at [751, 348] on button "Duplicate" at bounding box center [745, 343] width 59 height 20
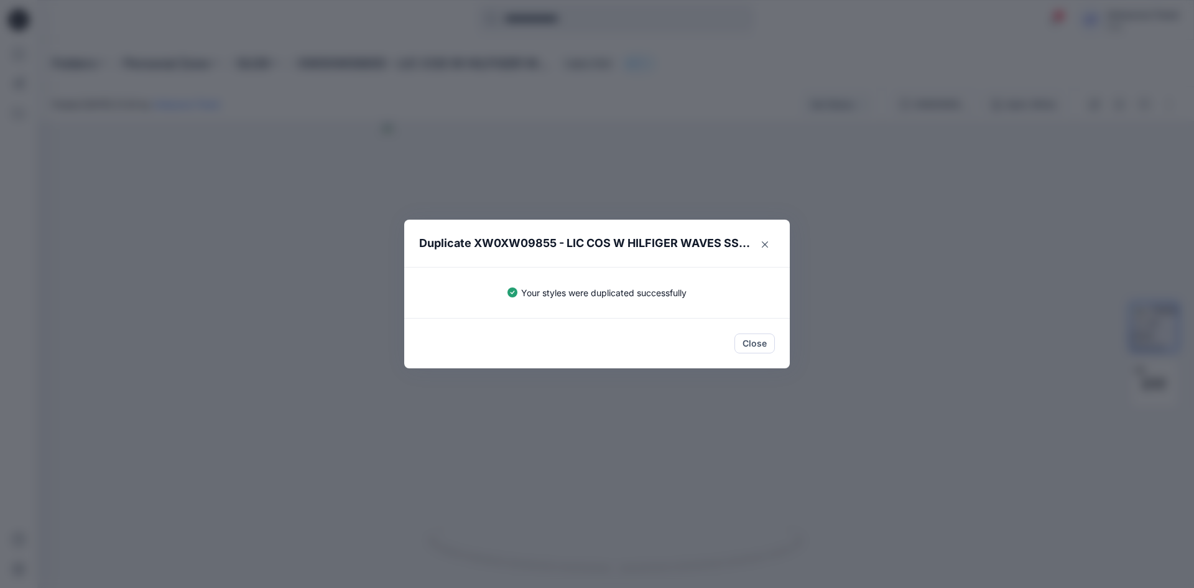
click at [751, 348] on button "Close" at bounding box center [754, 343] width 40 height 20
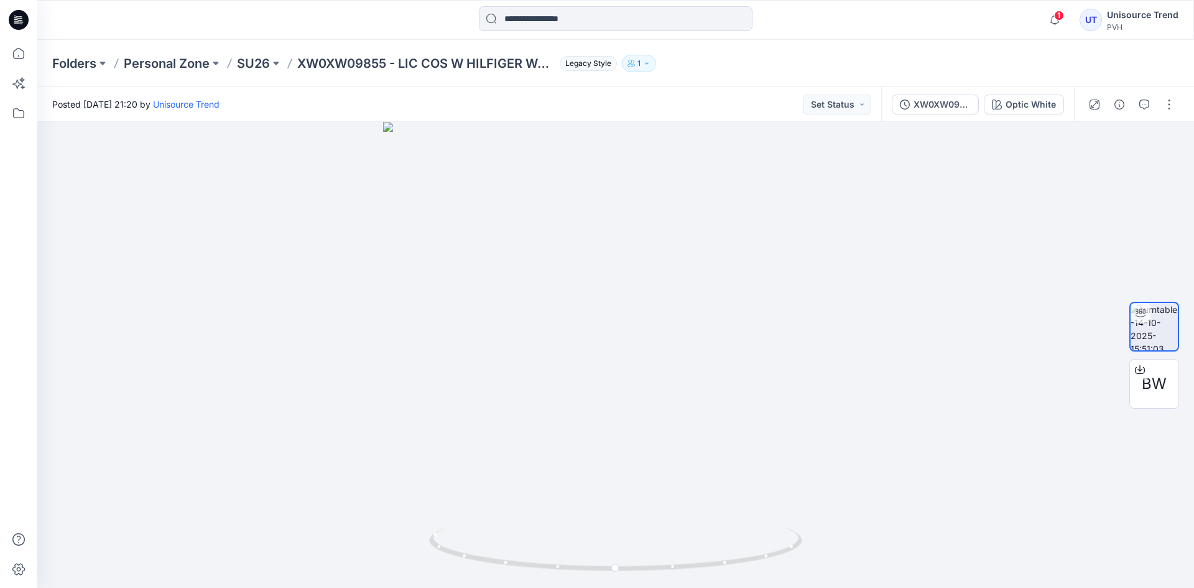
click at [17, 14] on icon at bounding box center [19, 20] width 20 height 20
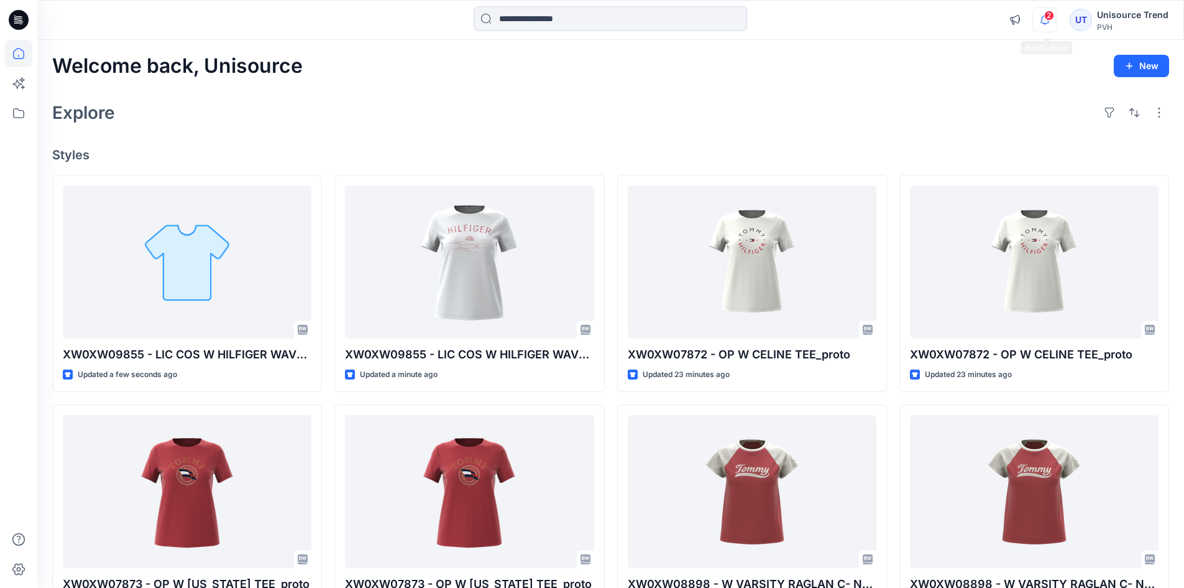
click at [1039, 22] on icon "button" at bounding box center [1045, 19] width 24 height 25
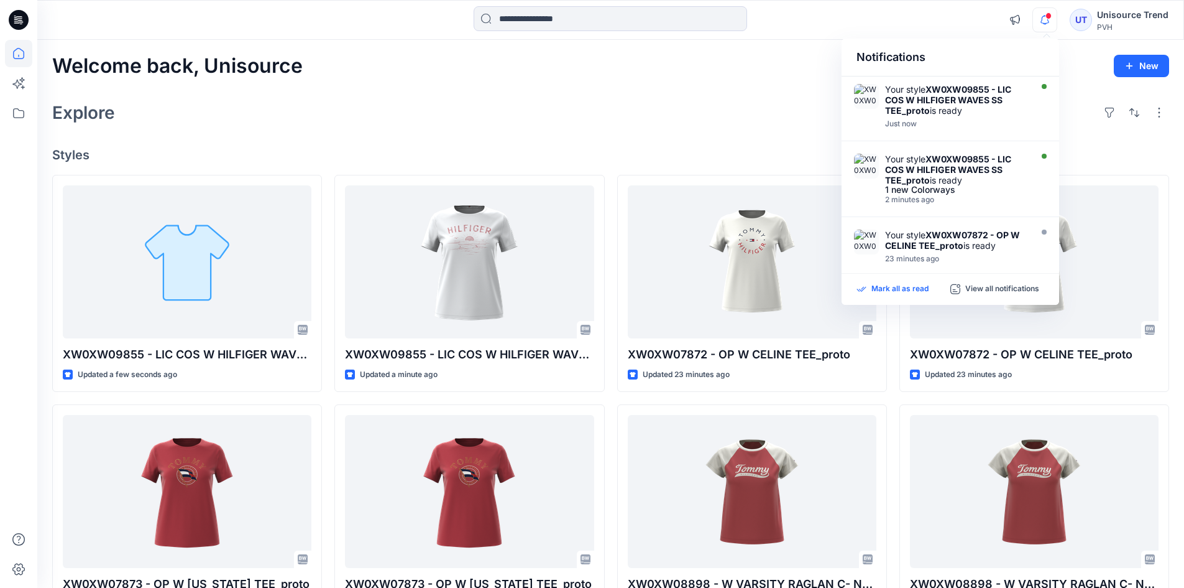
click at [908, 291] on p "Mark all as read" at bounding box center [900, 288] width 57 height 11
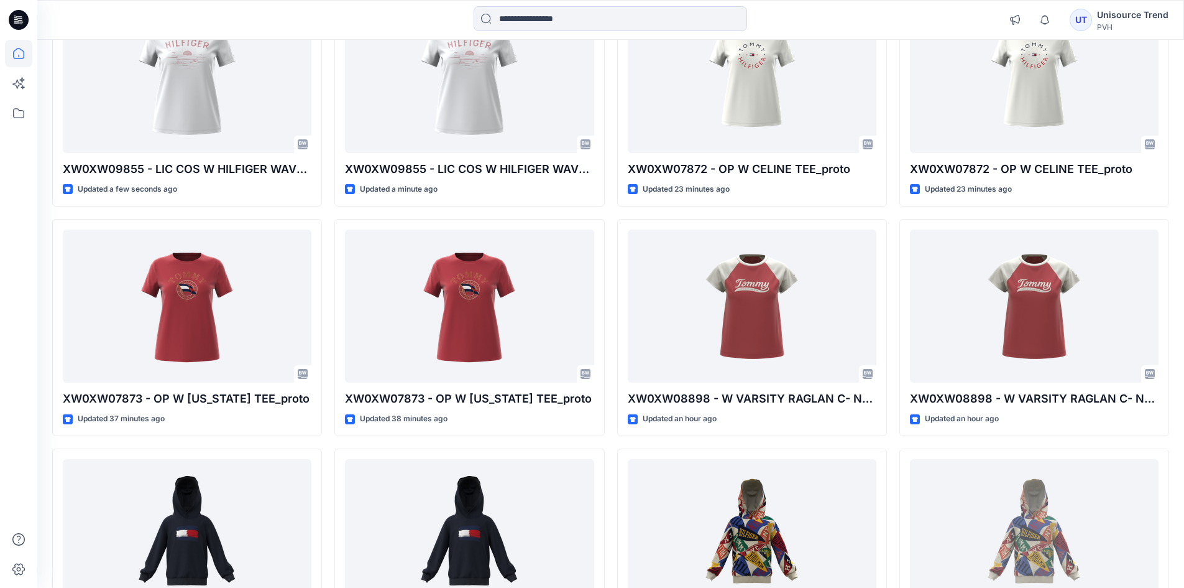
scroll to position [187, 0]
